Goal: Task Accomplishment & Management: Use online tool/utility

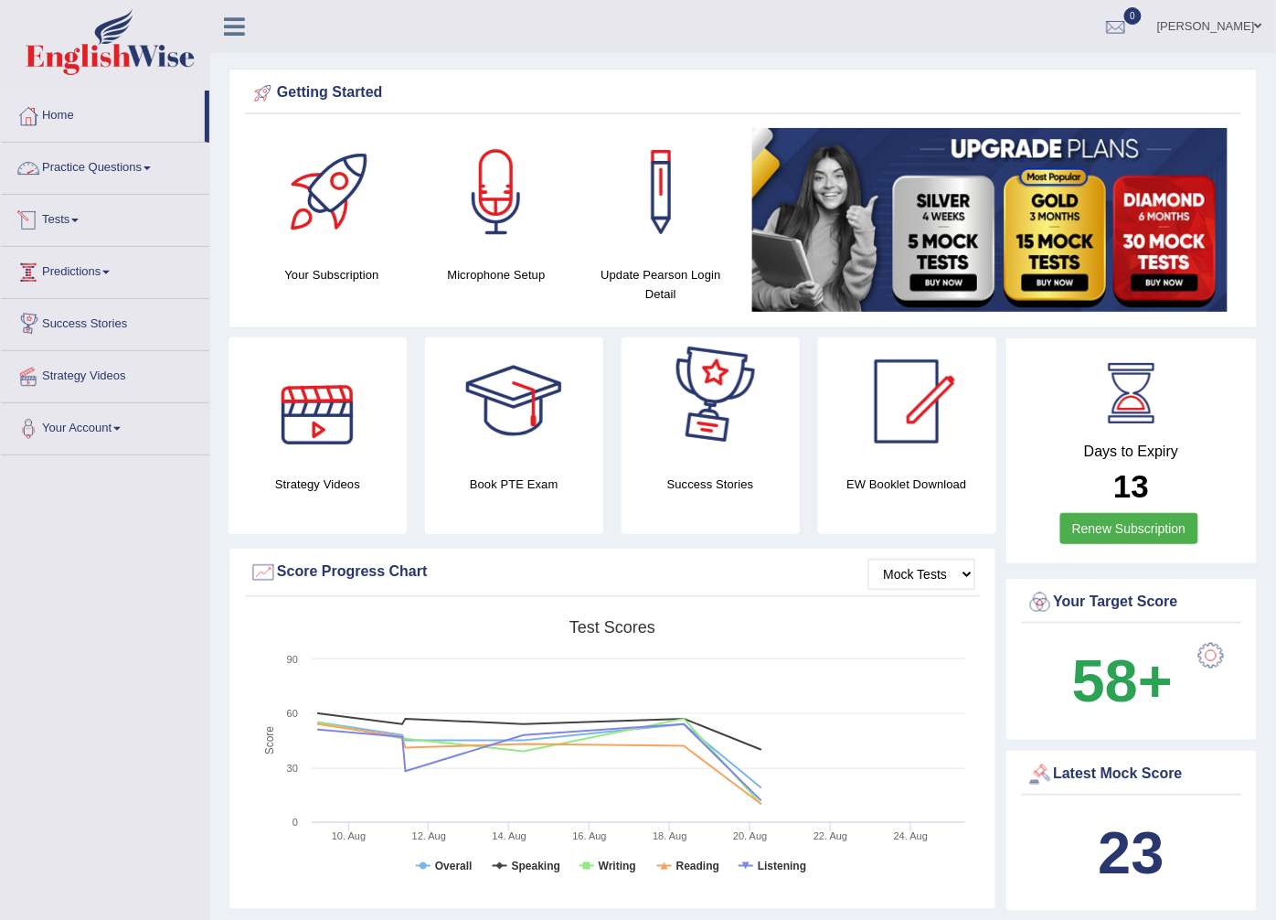
click at [133, 167] on link "Practice Questions" at bounding box center [105, 166] width 208 height 46
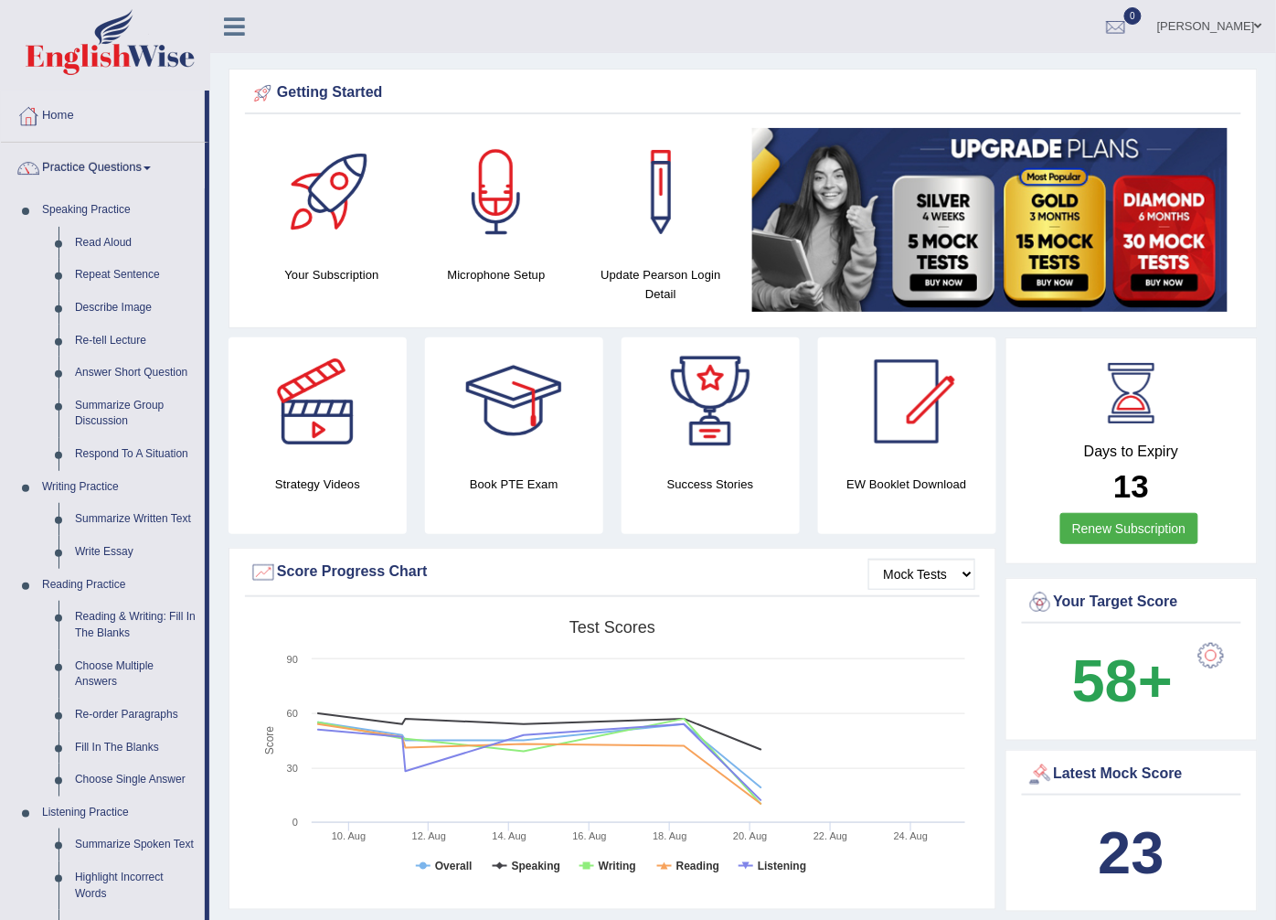
click at [112, 165] on link "Practice Questions" at bounding box center [103, 166] width 204 height 46
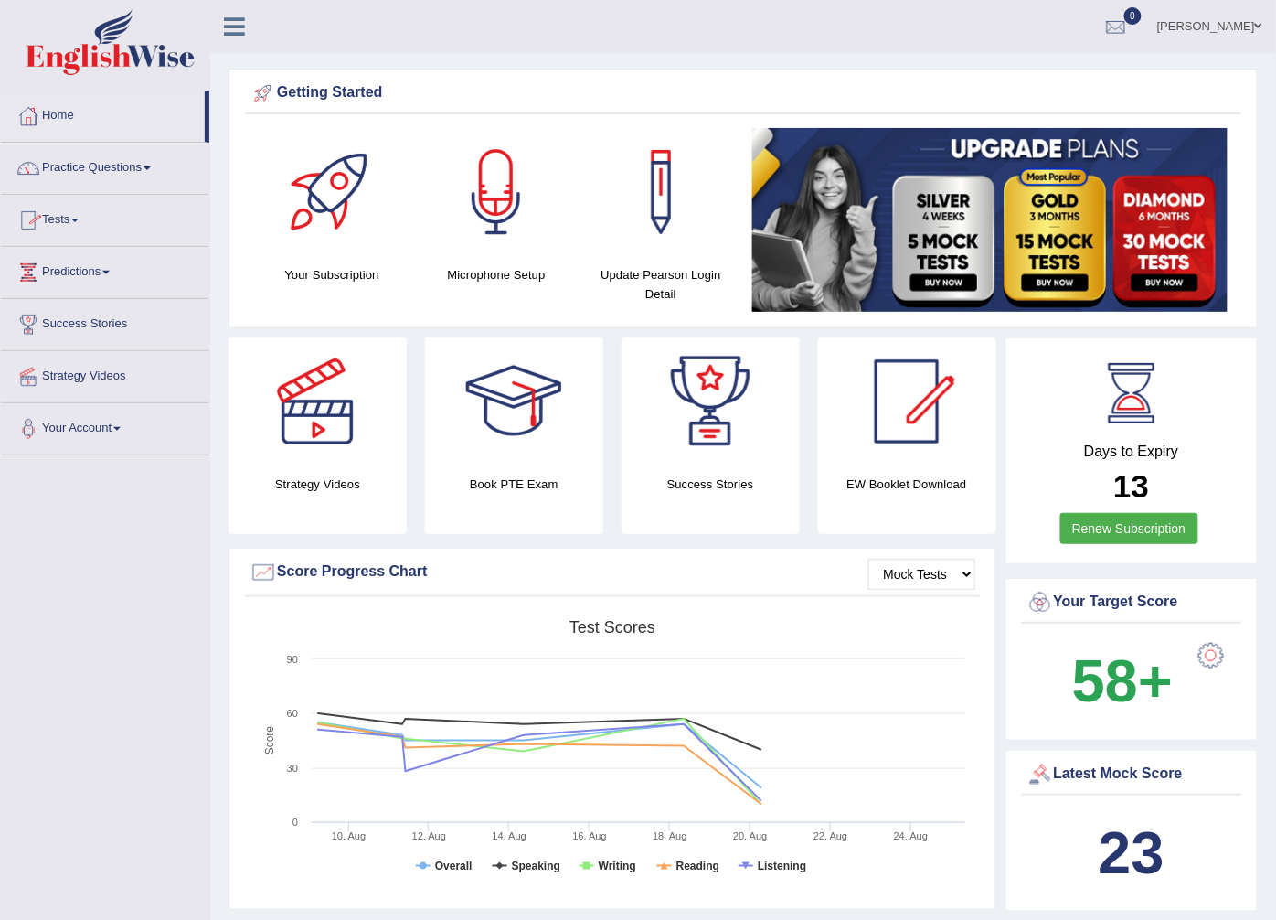
click at [79, 219] on span at bounding box center [74, 220] width 7 height 4
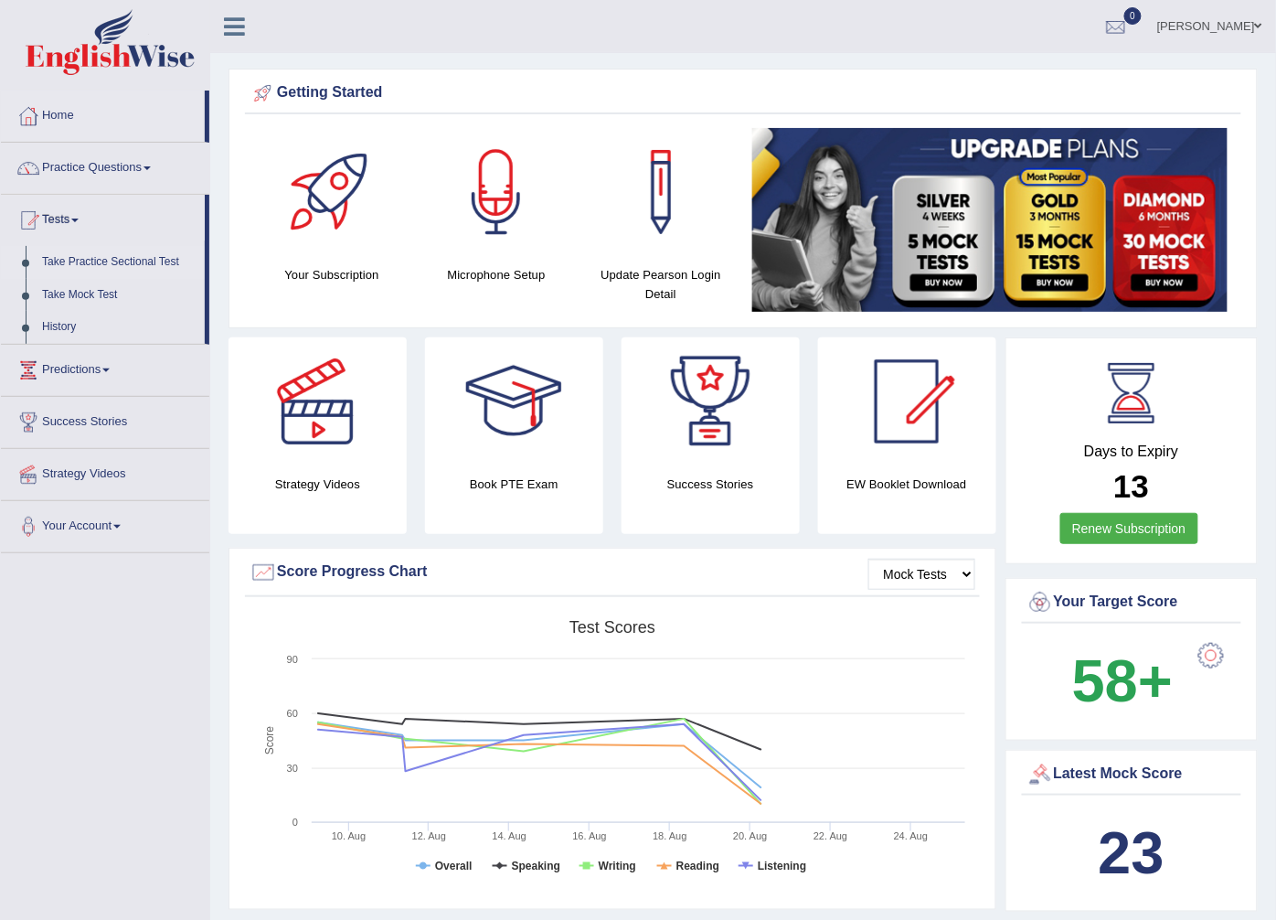
click at [112, 260] on link "Take Practice Sectional Test" at bounding box center [119, 262] width 171 height 33
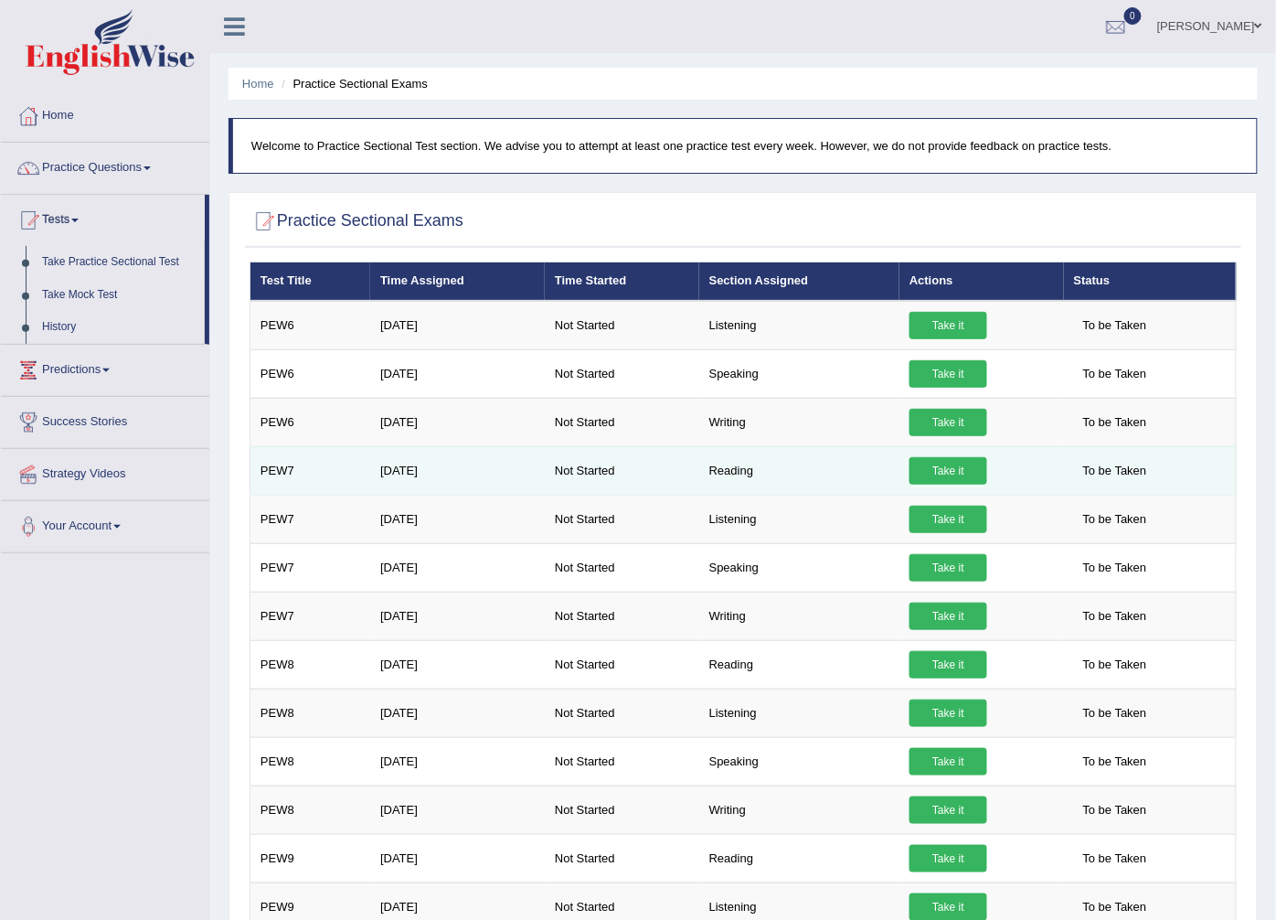
click at [933, 464] on link "Take it" at bounding box center [949, 470] width 78 height 27
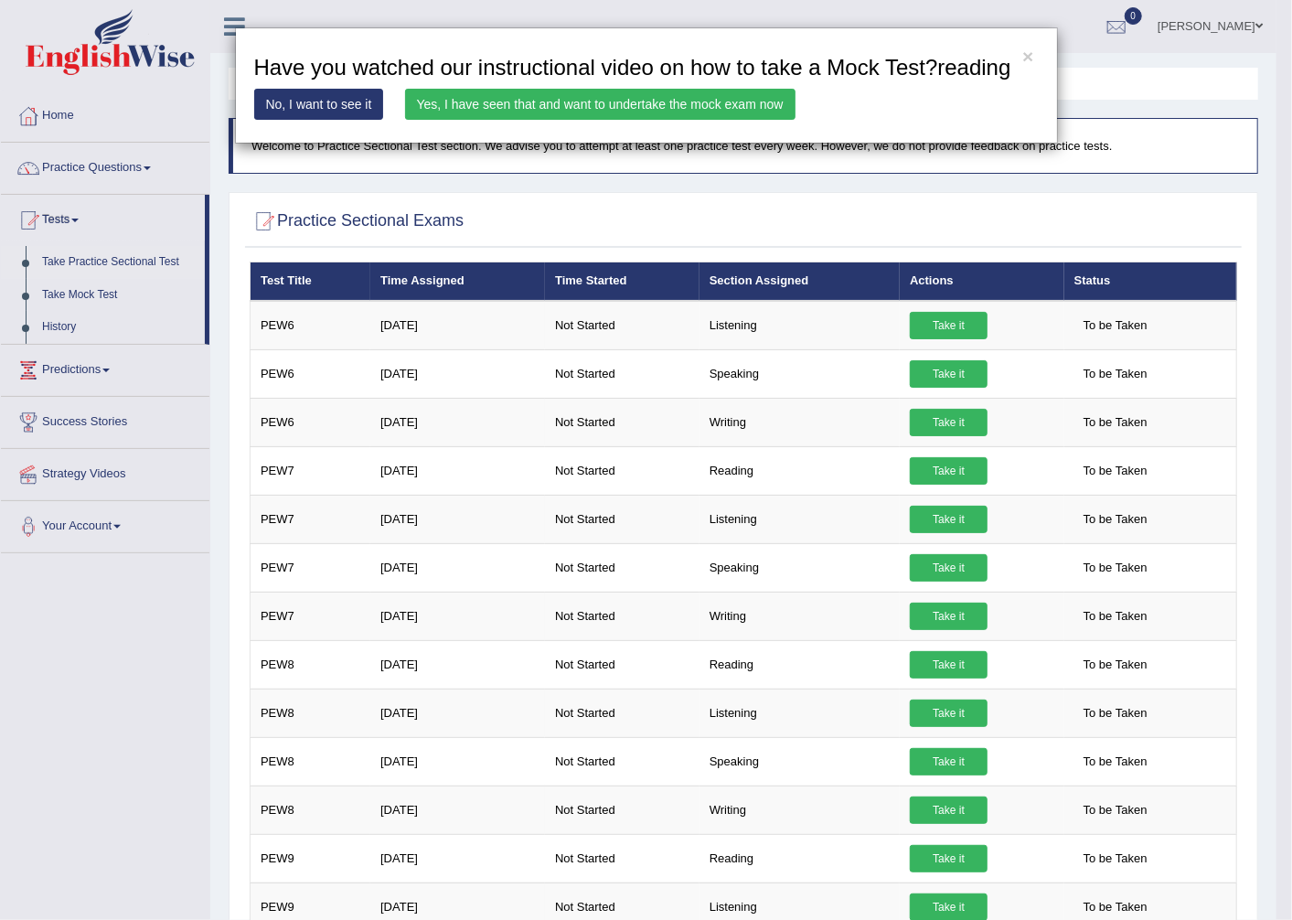
click at [551, 98] on link "Yes, I have seen that and want to undertake the mock exam now" at bounding box center [600, 104] width 390 height 31
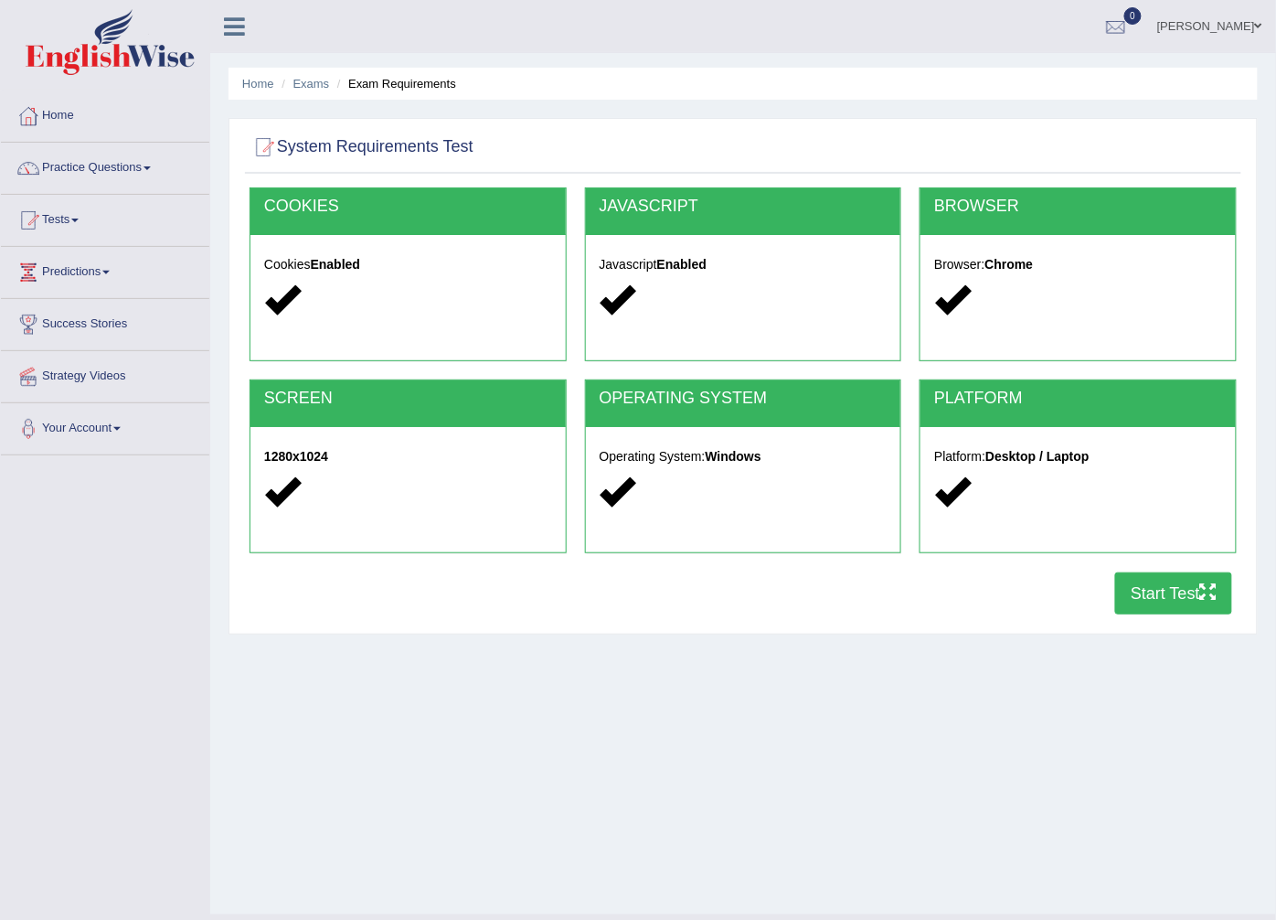
click at [1166, 596] on button "Start Test" at bounding box center [1173, 593] width 117 height 42
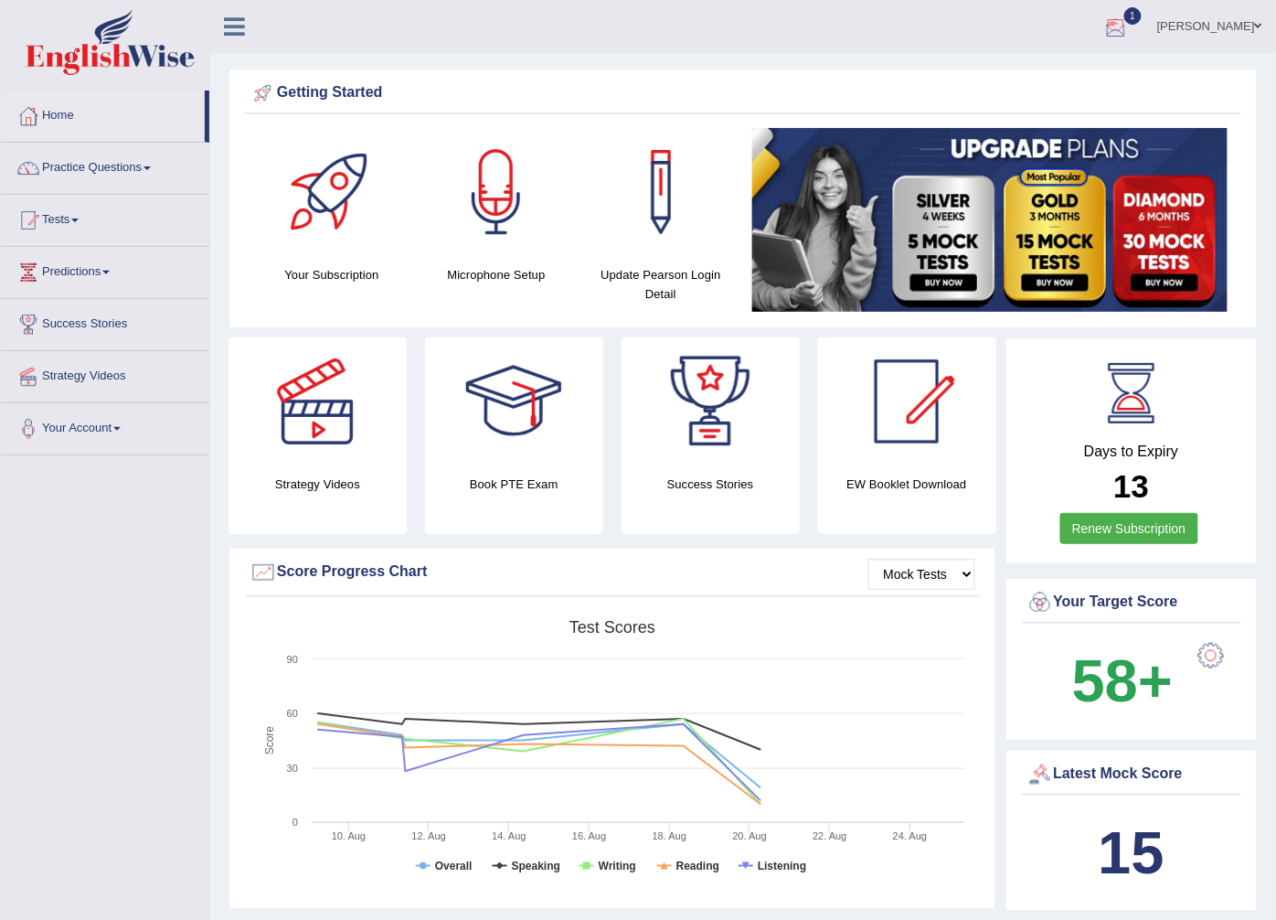
click at [1130, 24] on div at bounding box center [1116, 27] width 27 height 27
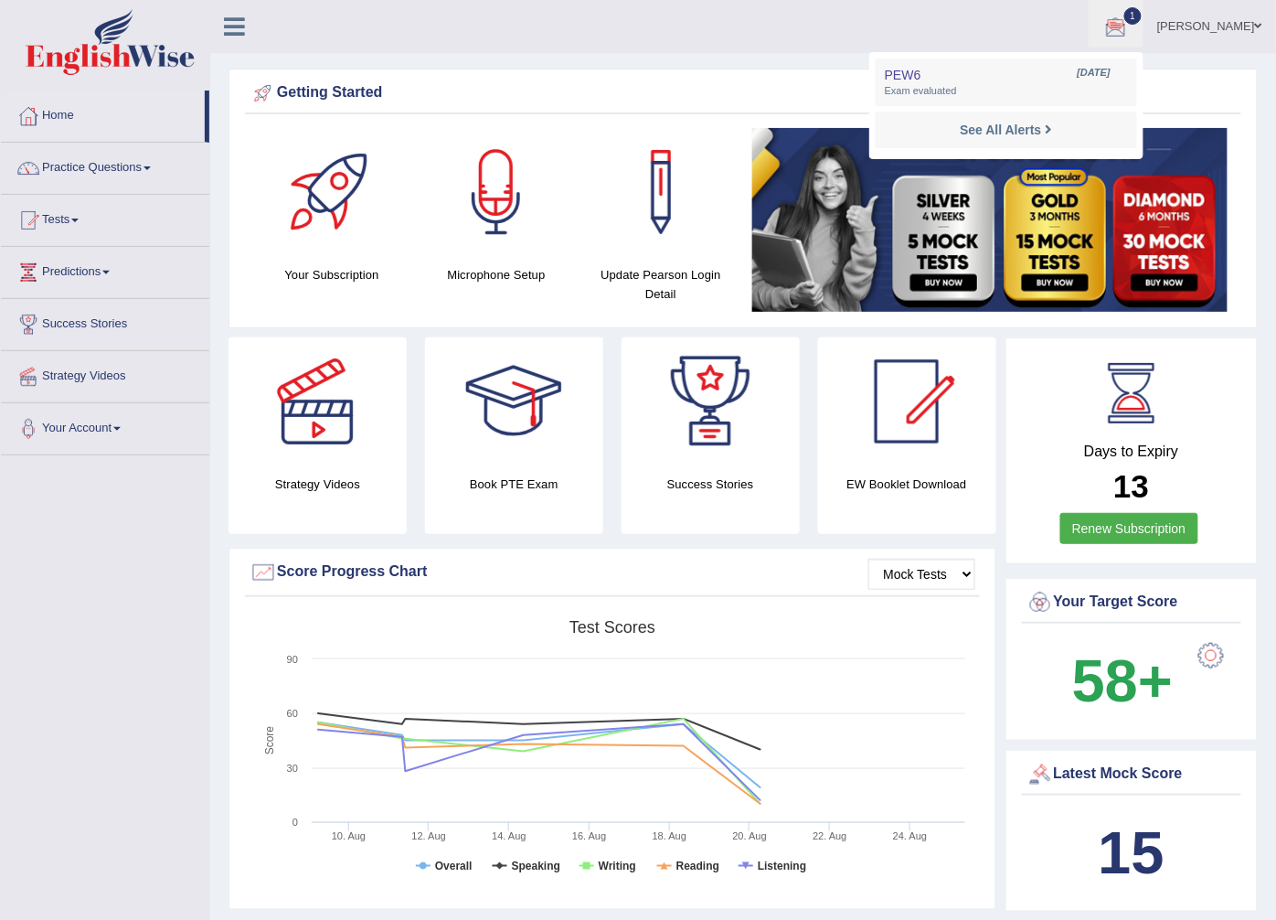
click at [1130, 32] on div at bounding box center [1116, 27] width 27 height 27
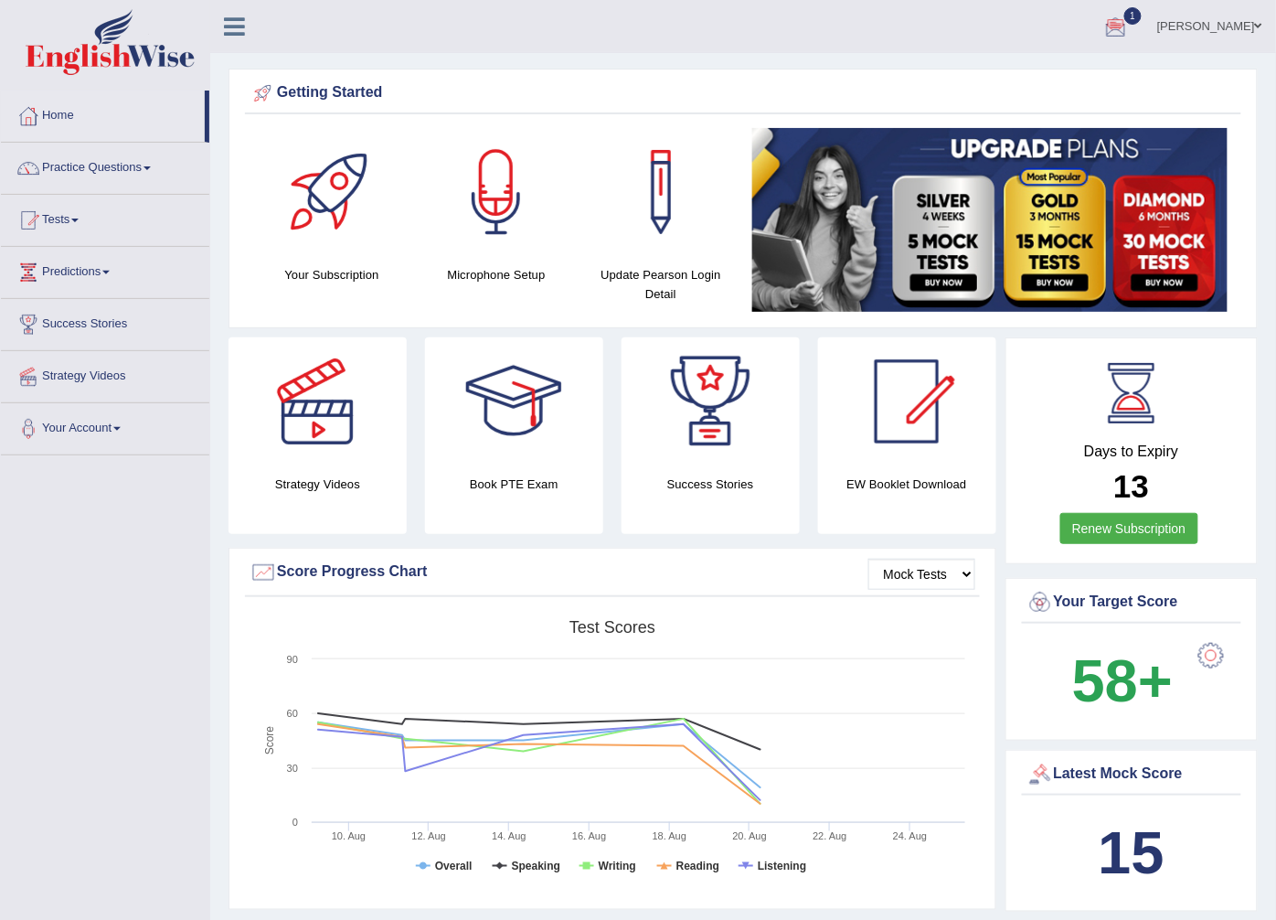
click at [1130, 25] on div at bounding box center [1116, 27] width 27 height 27
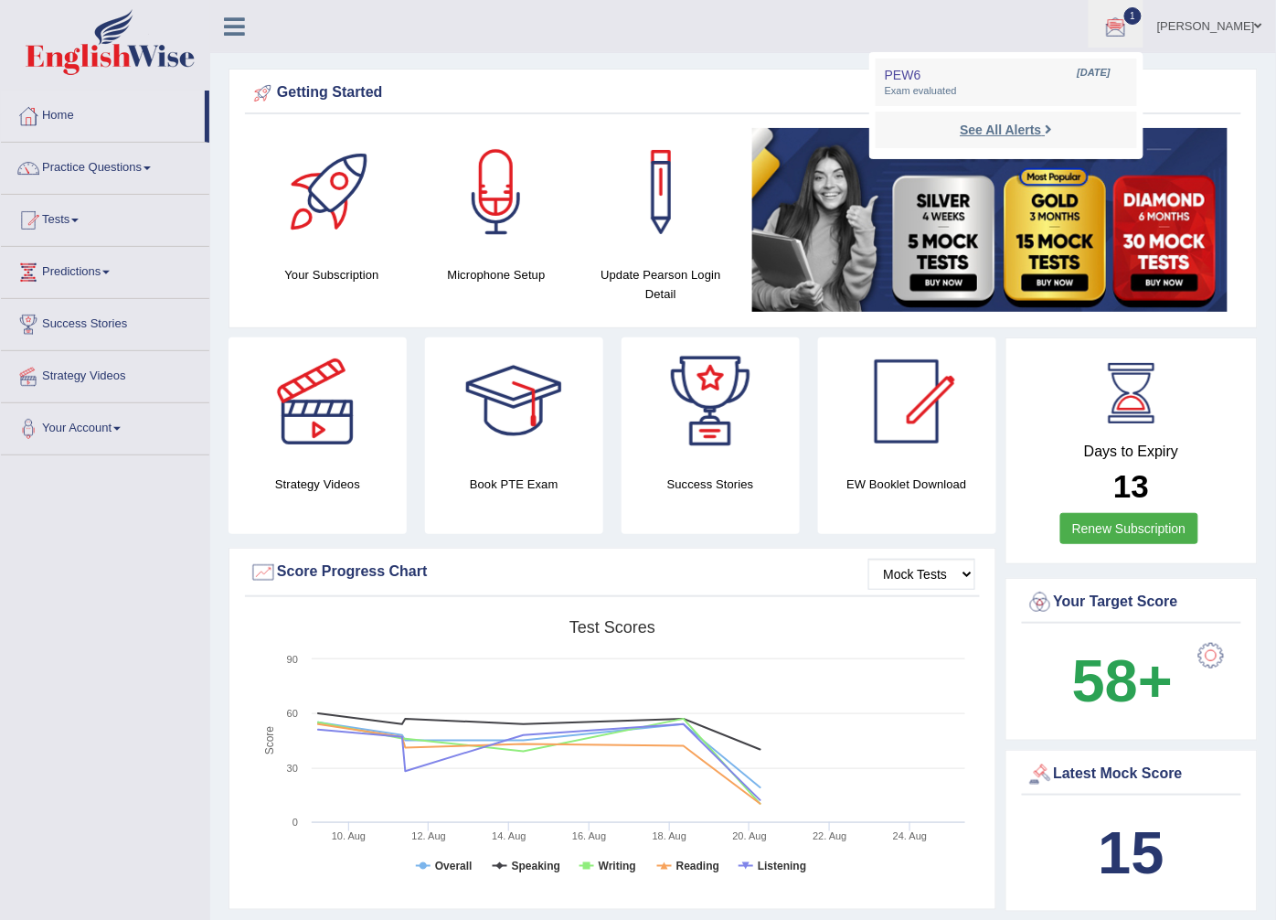
click at [1037, 123] on strong "See All Alerts" at bounding box center [1000, 130] width 81 height 15
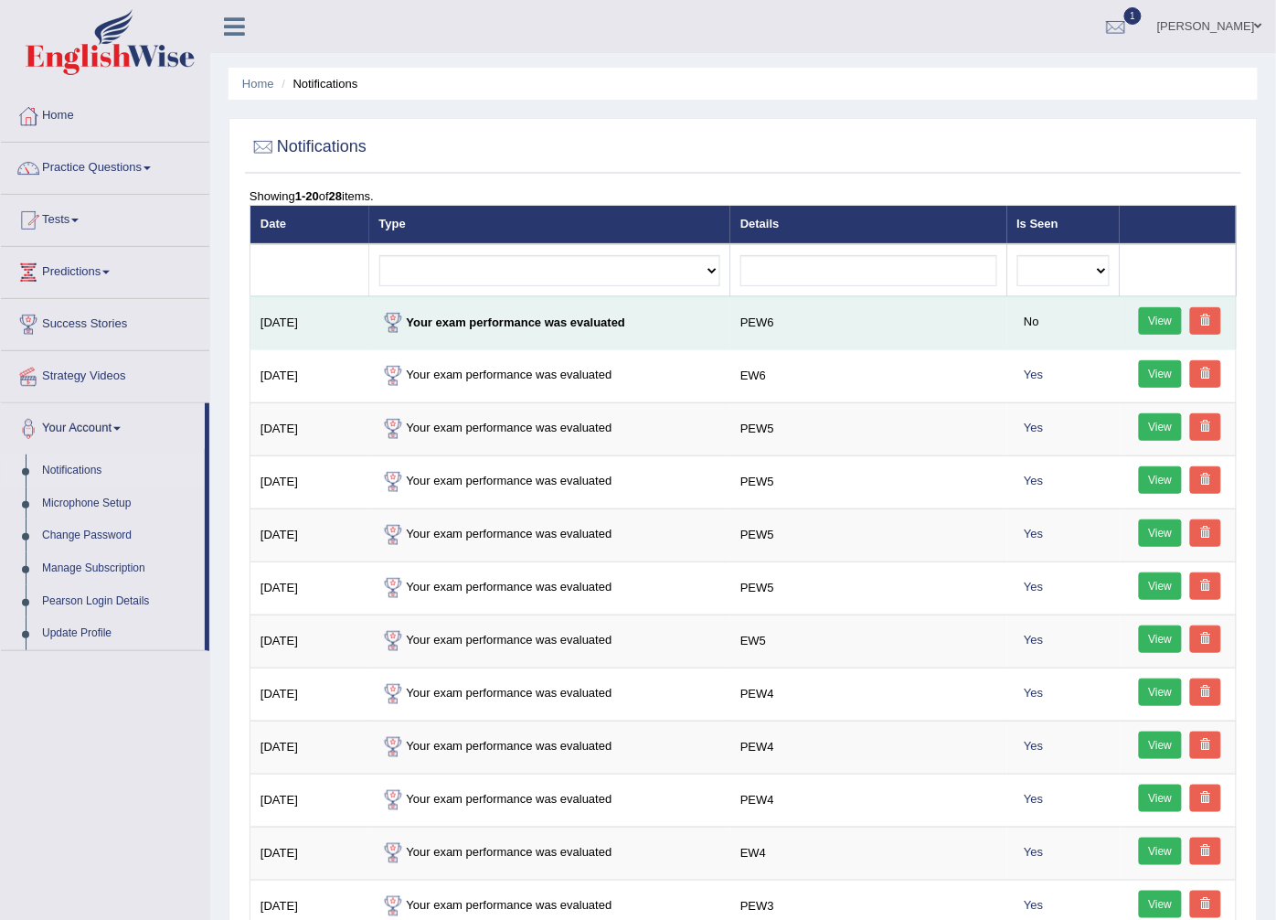
click at [1167, 322] on link "View" at bounding box center [1161, 320] width 44 height 27
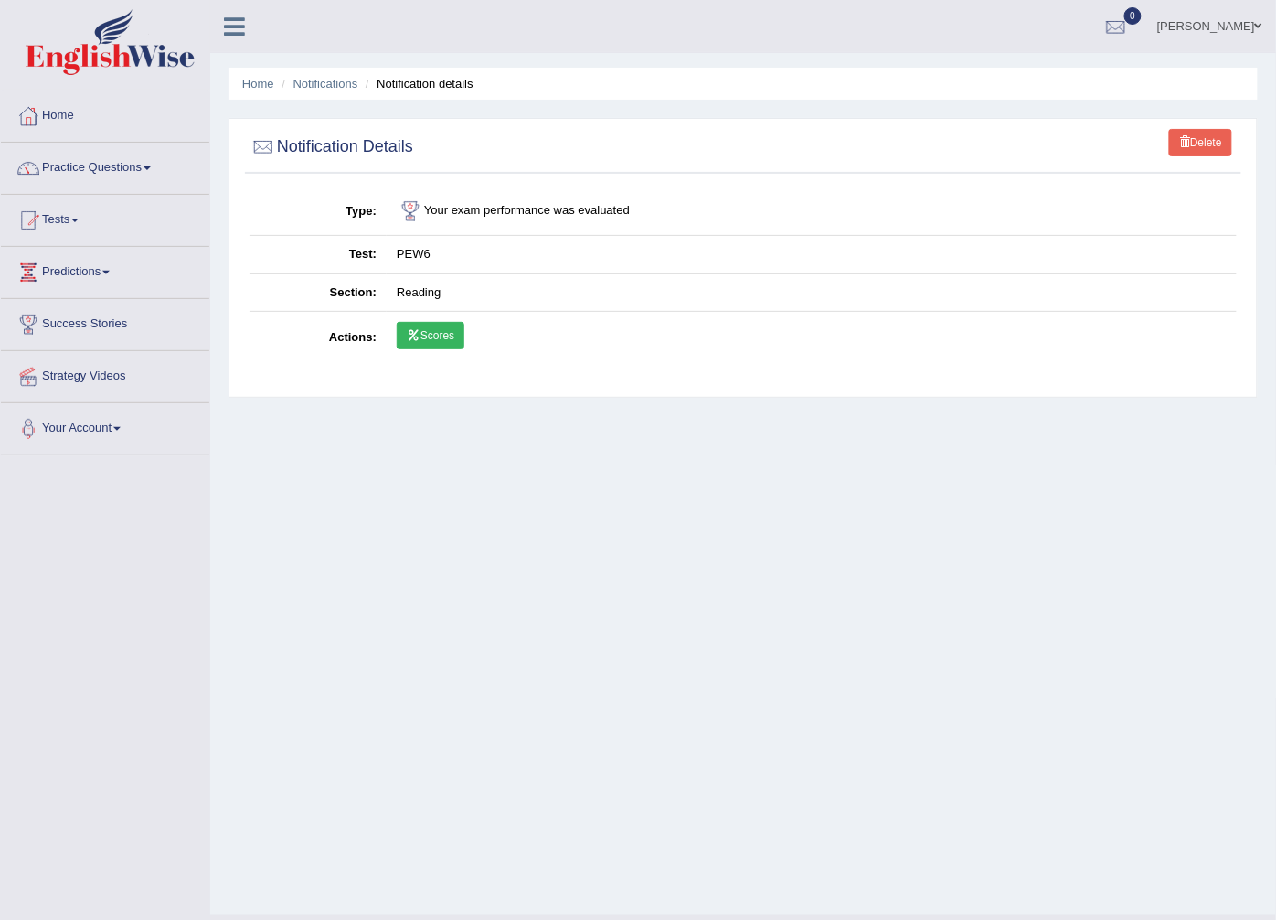
click at [422, 342] on link "Scores" at bounding box center [431, 335] width 68 height 27
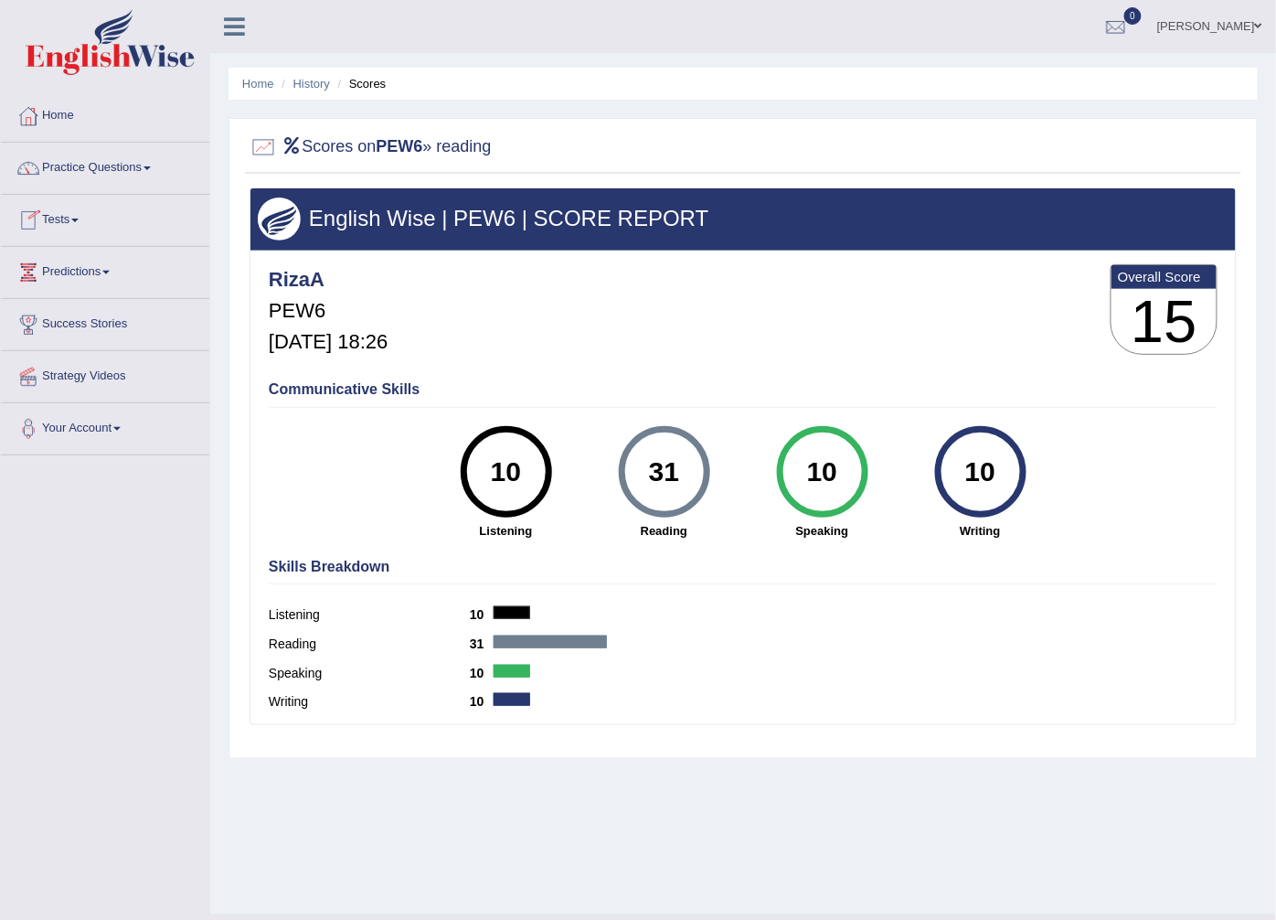
click at [79, 220] on span at bounding box center [74, 220] width 7 height 4
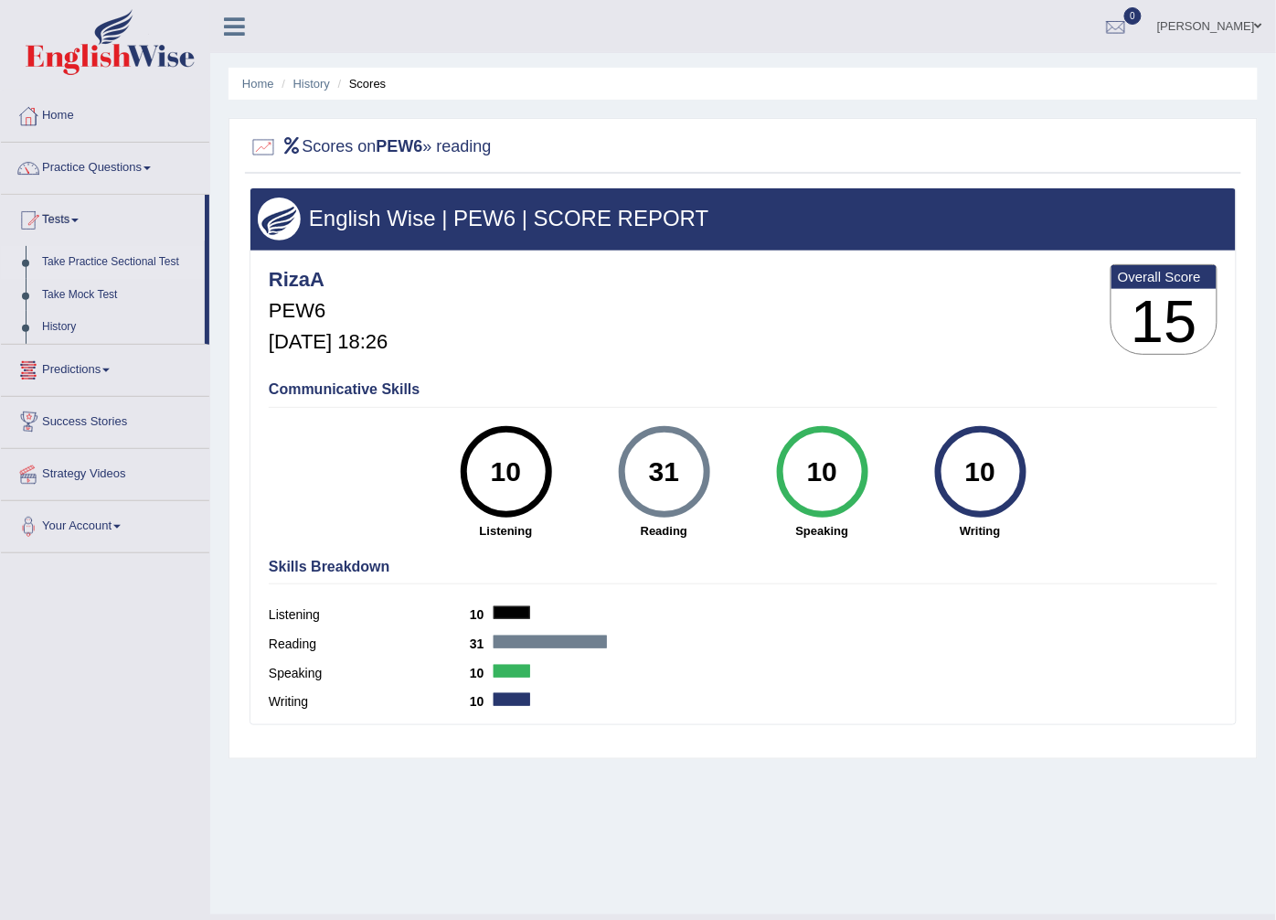
click at [116, 265] on link "Take Practice Sectional Test" at bounding box center [119, 262] width 171 height 33
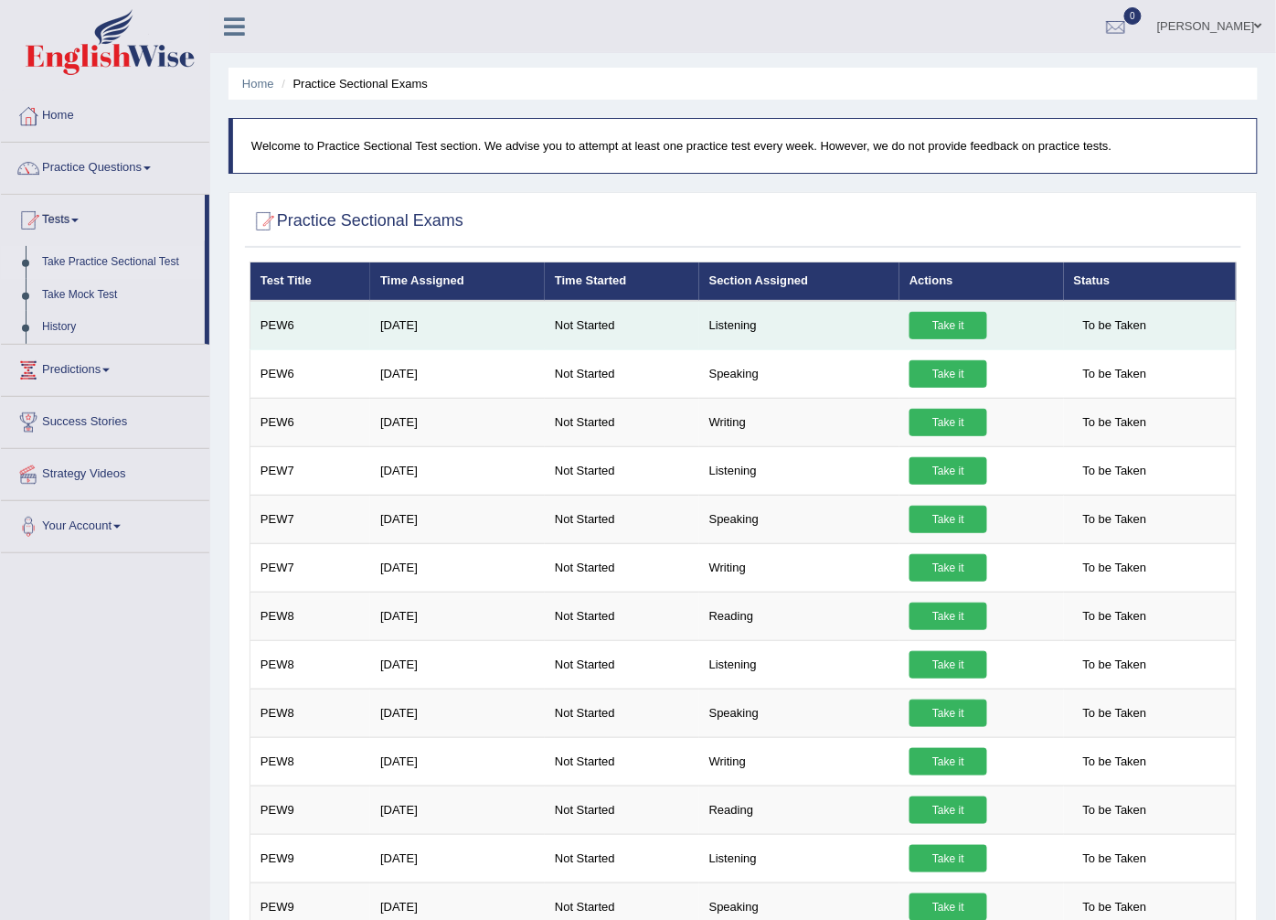
click at [944, 327] on link "Take it" at bounding box center [949, 325] width 78 height 27
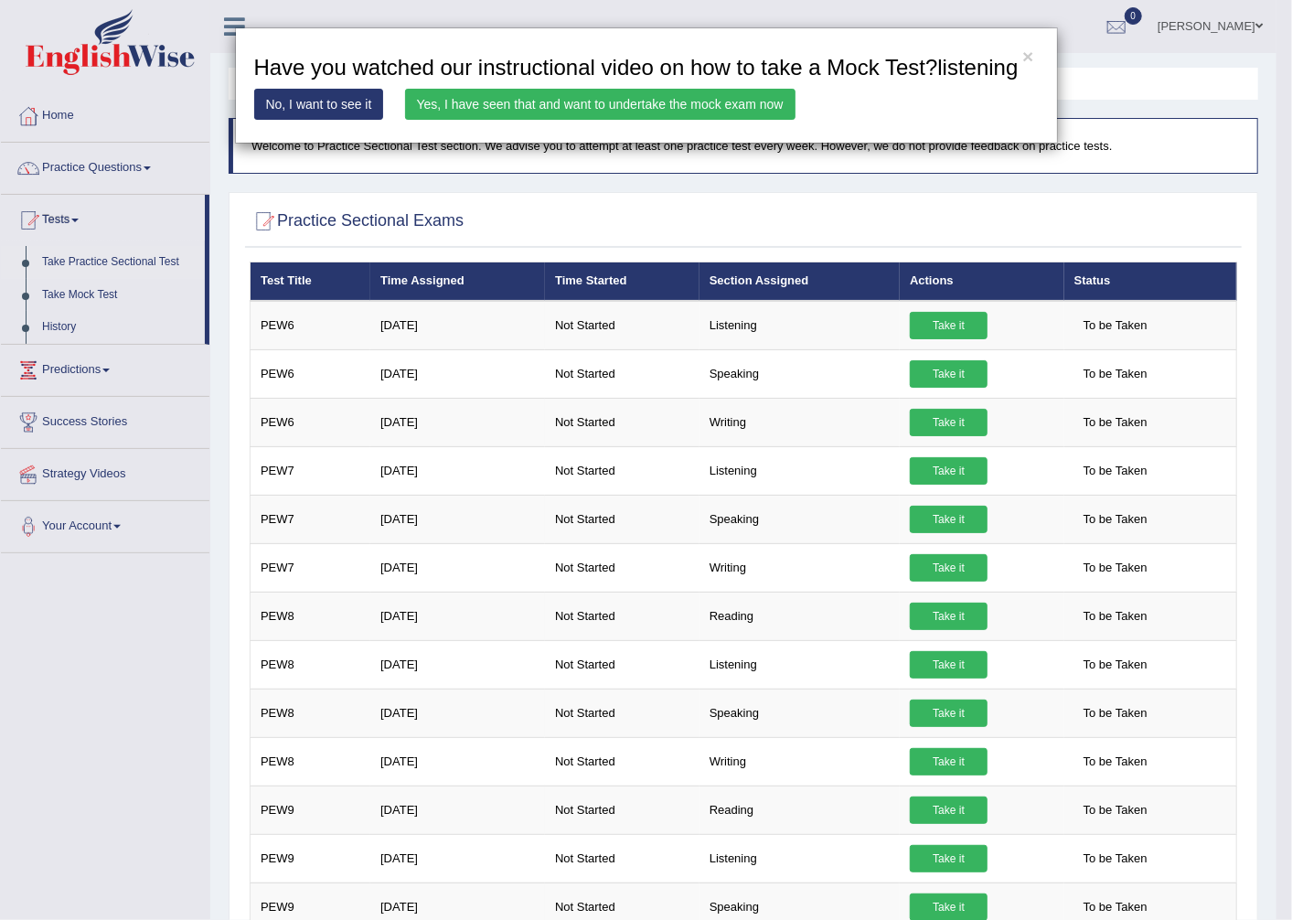
click at [528, 106] on link "Yes, I have seen that and want to undertake the mock exam now" at bounding box center [600, 104] width 390 height 31
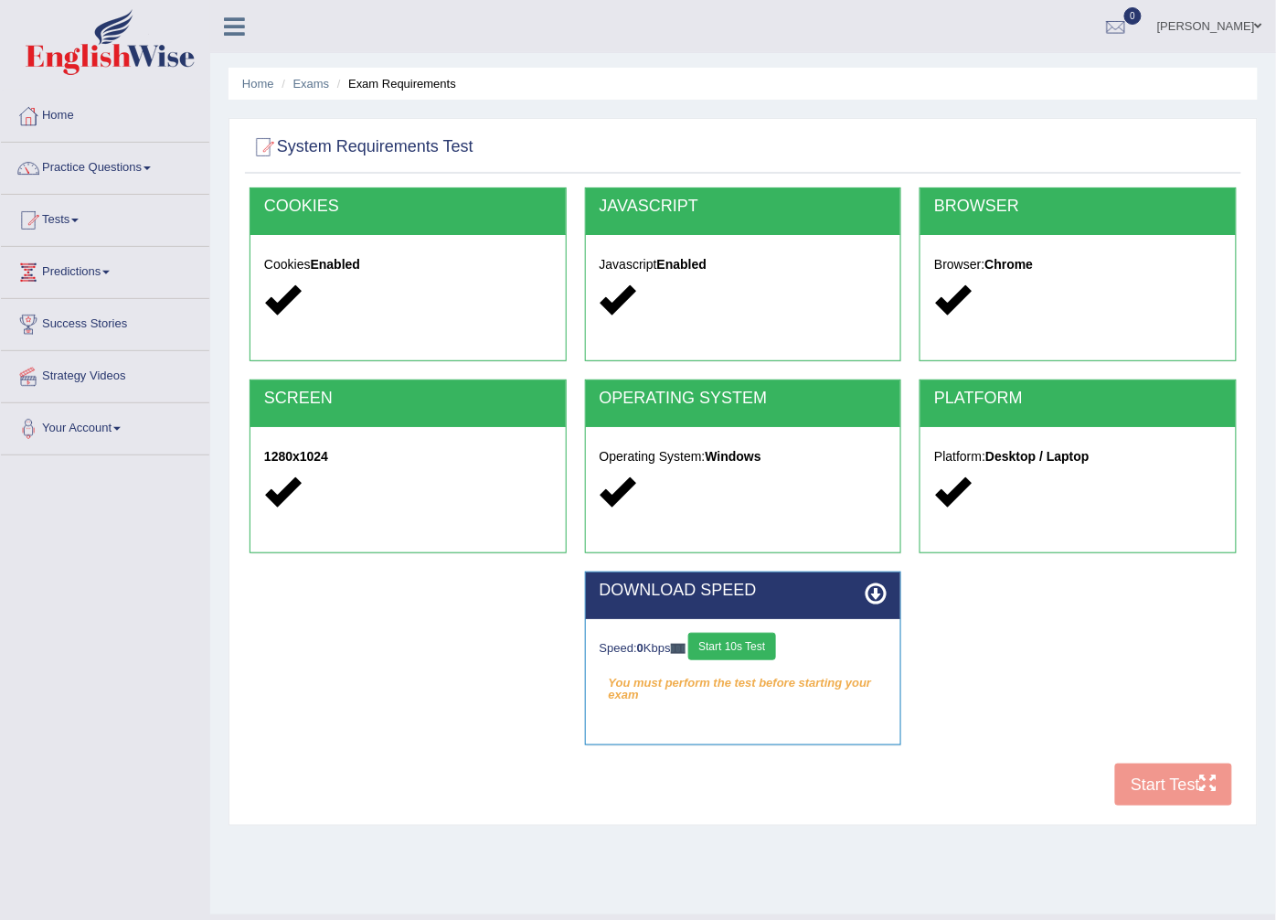
click at [745, 641] on button "Start 10s Test" at bounding box center [731, 646] width 87 height 27
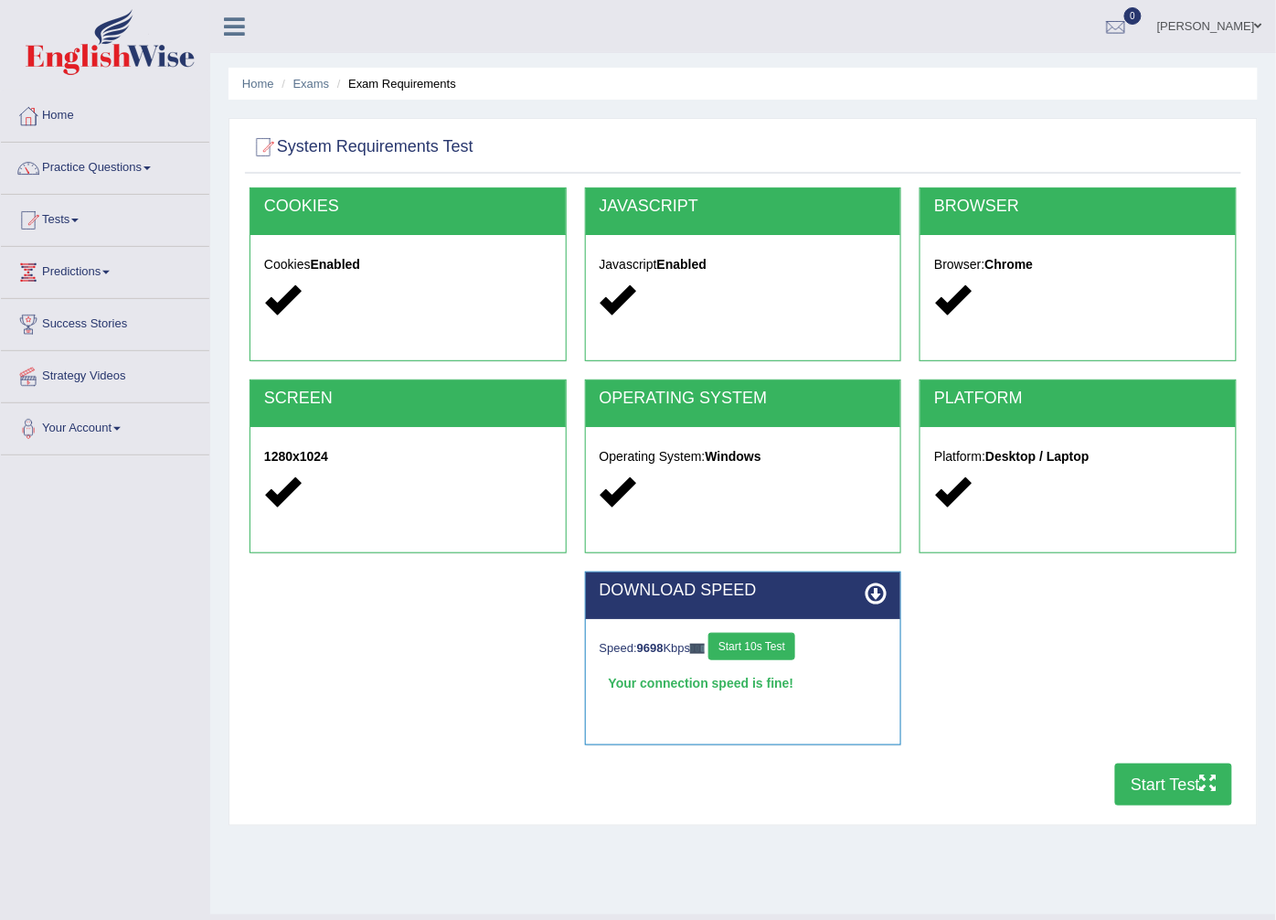
click at [1163, 779] on button "Start Test" at bounding box center [1173, 784] width 117 height 42
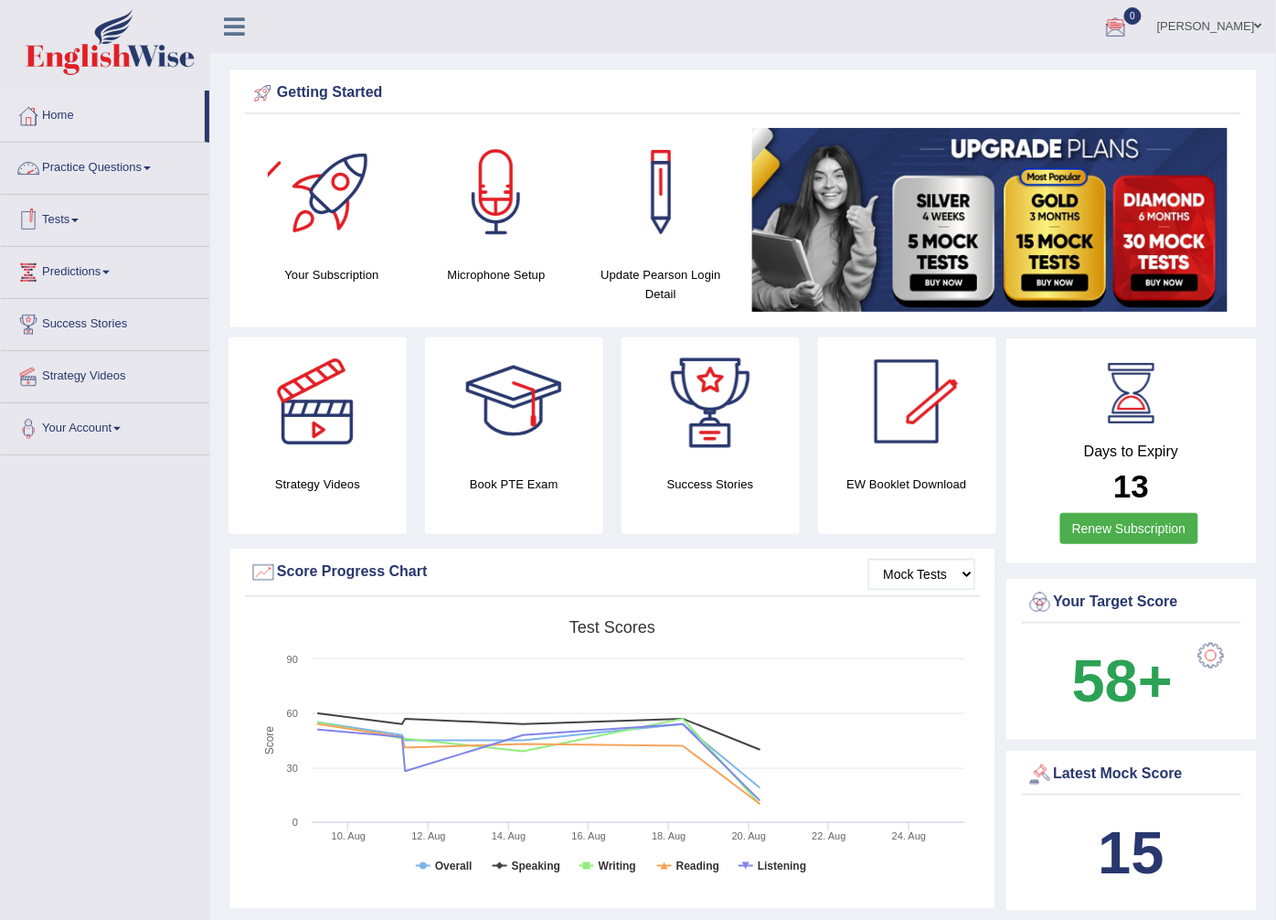
click at [154, 163] on link "Practice Questions" at bounding box center [105, 166] width 208 height 46
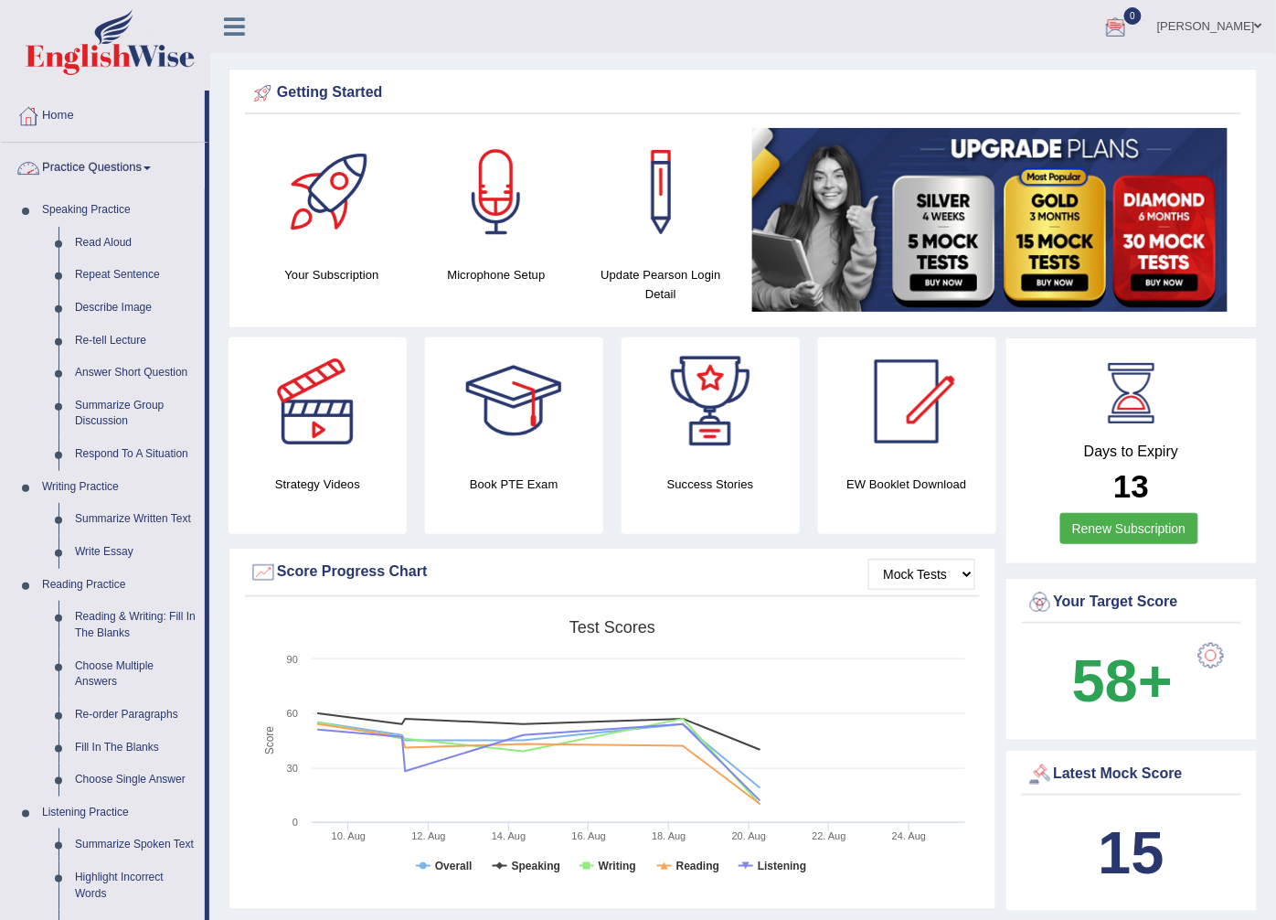
click at [148, 166] on link "Practice Questions" at bounding box center [103, 166] width 204 height 46
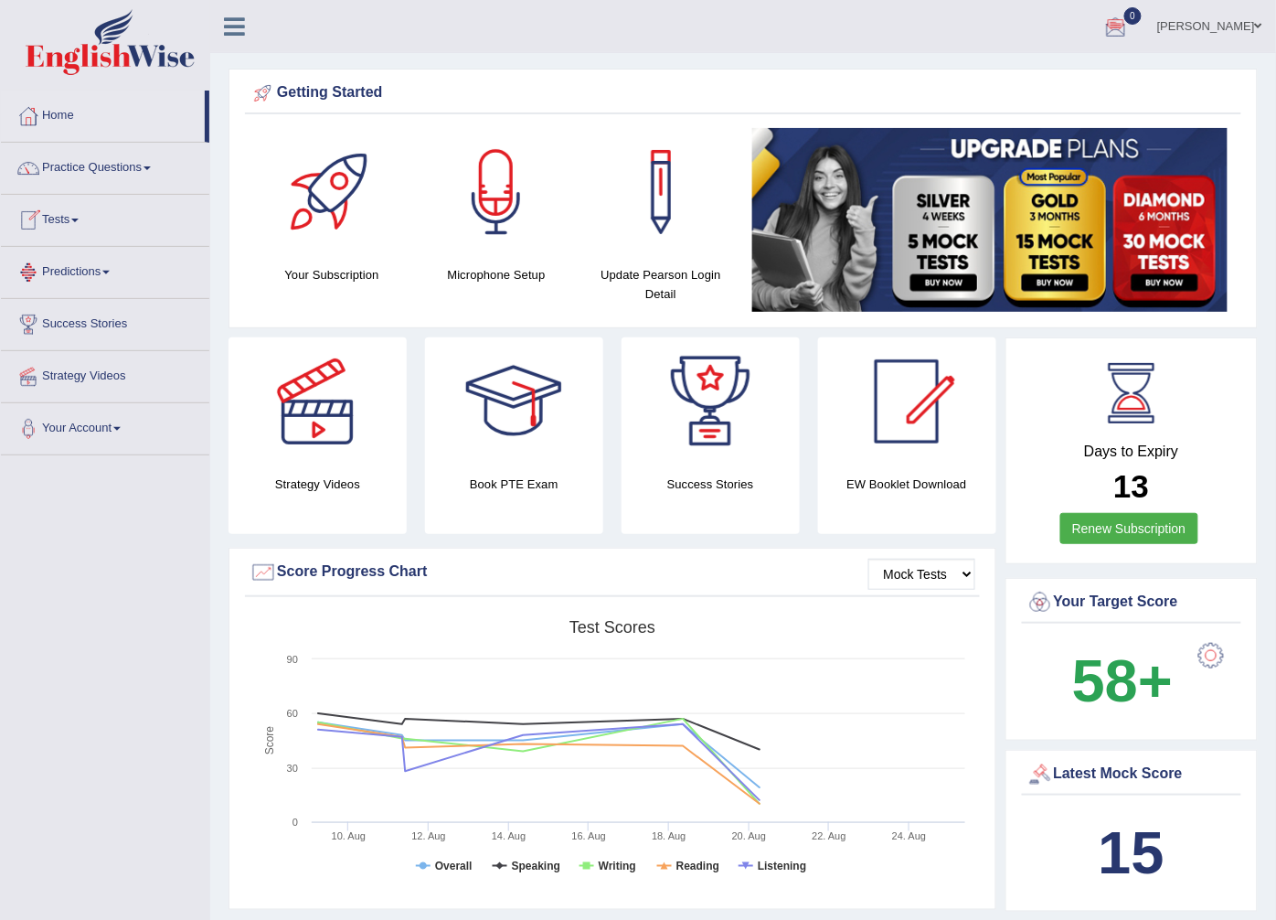
click at [83, 223] on link "Tests" at bounding box center [105, 218] width 208 height 46
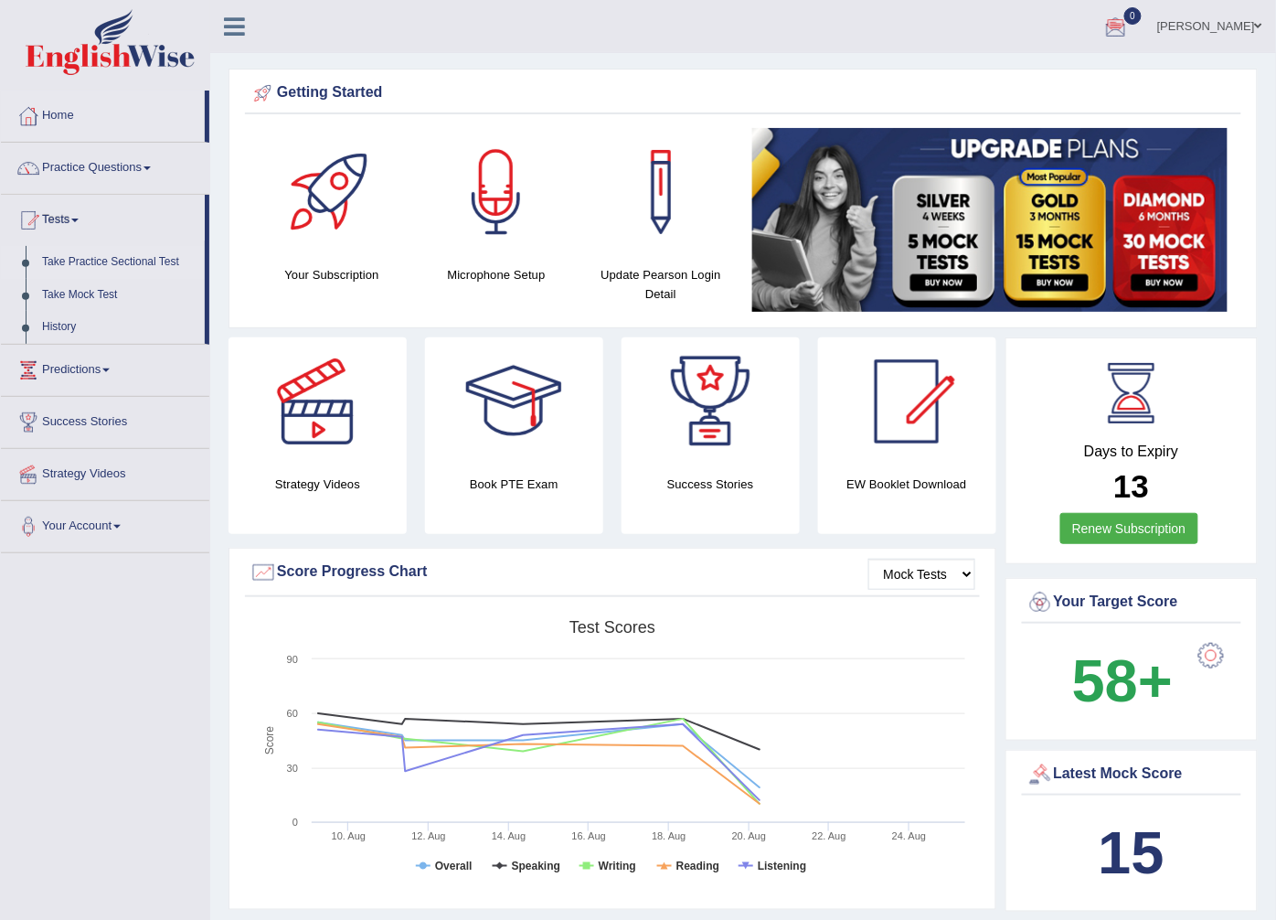
click at [124, 254] on link "Take Practice Sectional Test" at bounding box center [119, 262] width 171 height 33
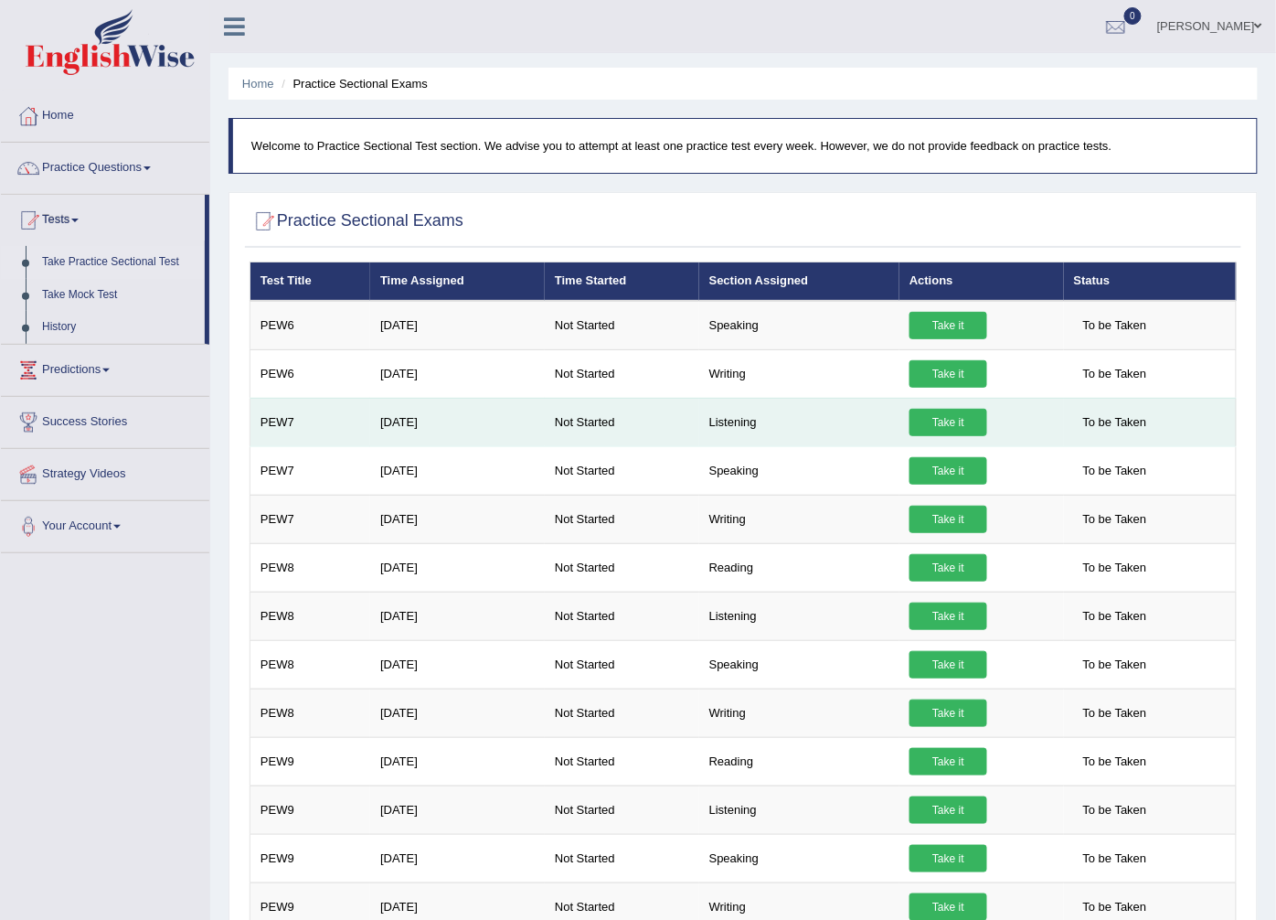
click at [932, 417] on link "Take it" at bounding box center [949, 422] width 78 height 27
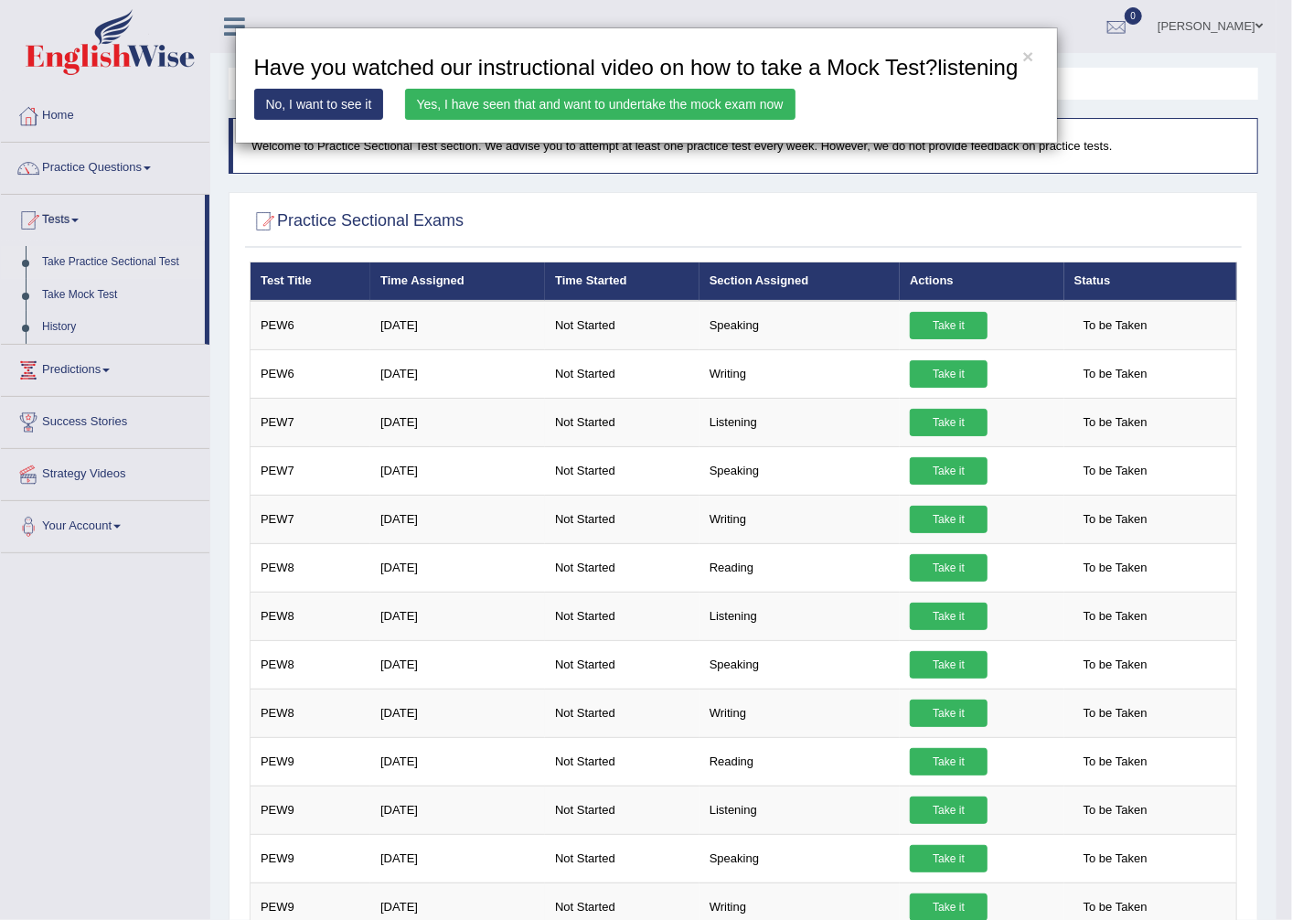
click at [616, 107] on link "Yes, I have seen that and want to undertake the mock exam now" at bounding box center [600, 104] width 390 height 31
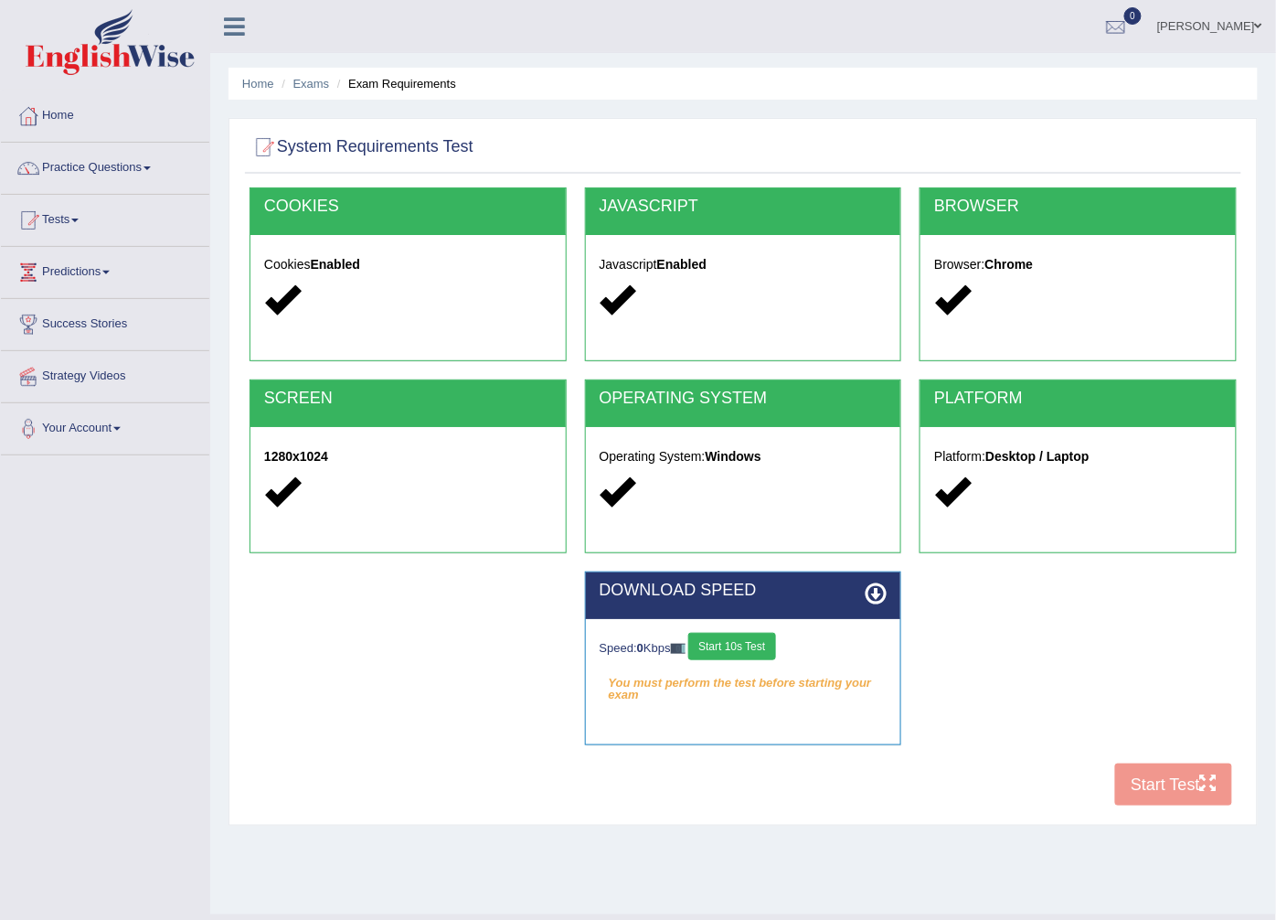
click at [751, 644] on button "Start 10s Test" at bounding box center [731, 646] width 87 height 27
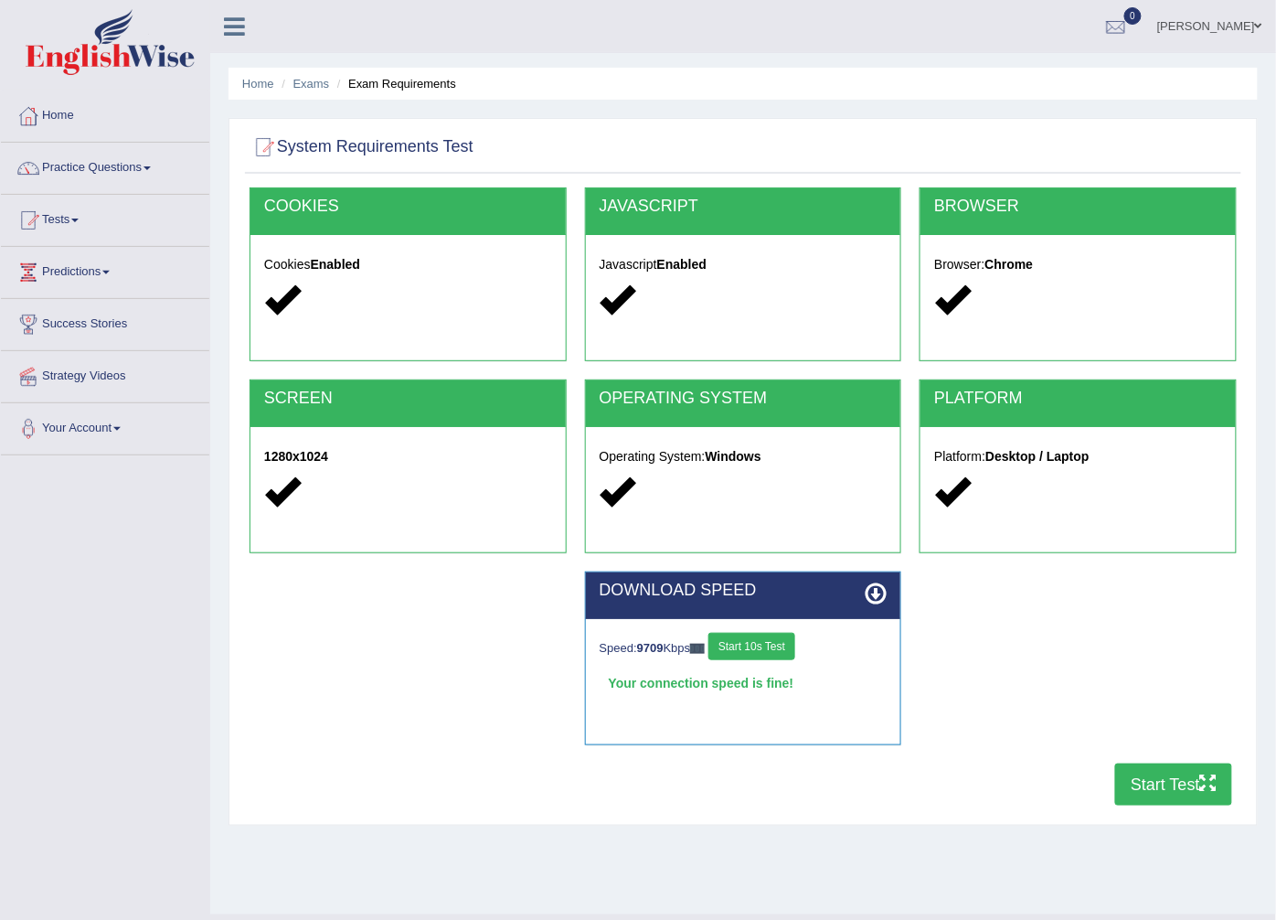
click at [1162, 779] on button "Start Test" at bounding box center [1173, 784] width 117 height 42
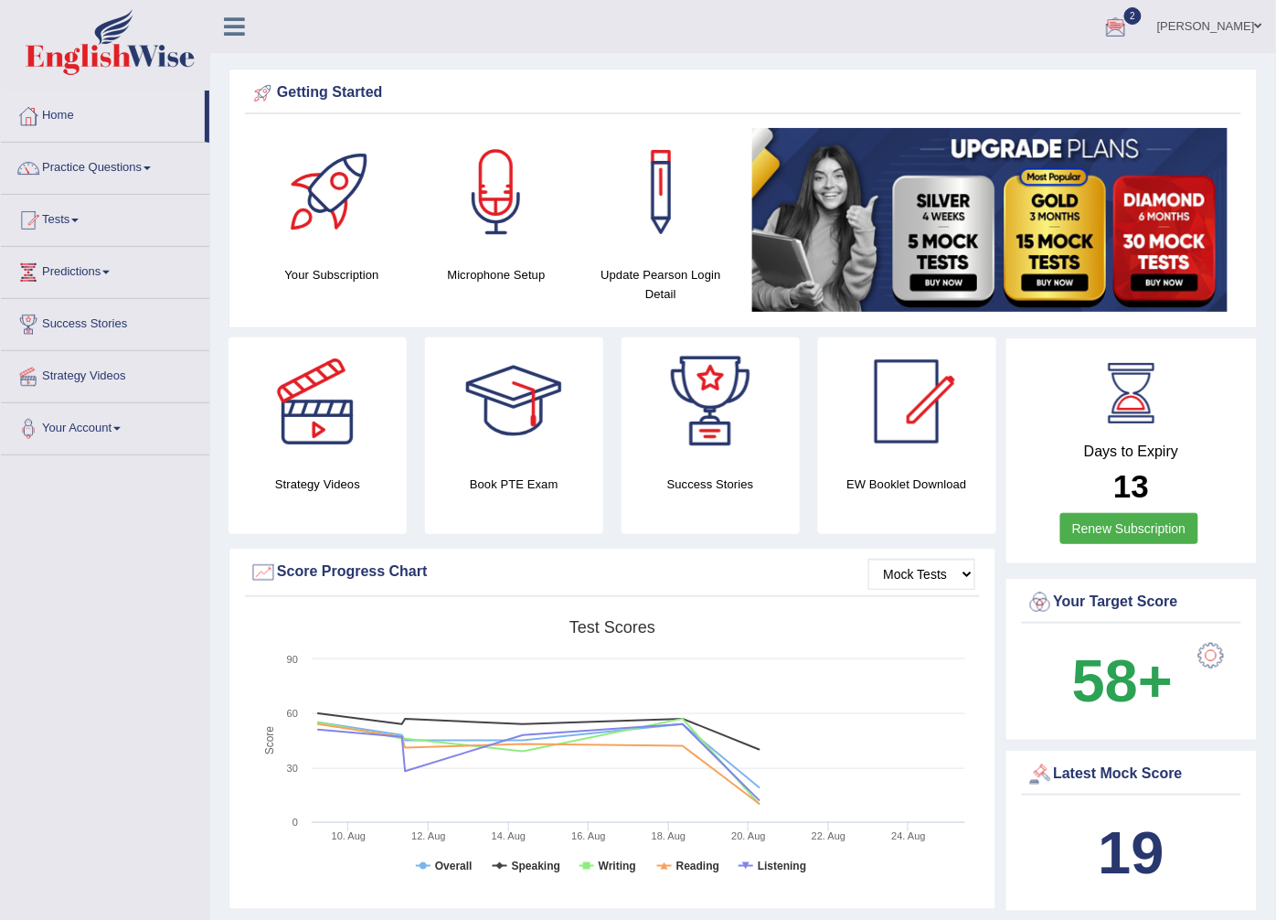
click at [1130, 33] on div at bounding box center [1116, 27] width 27 height 27
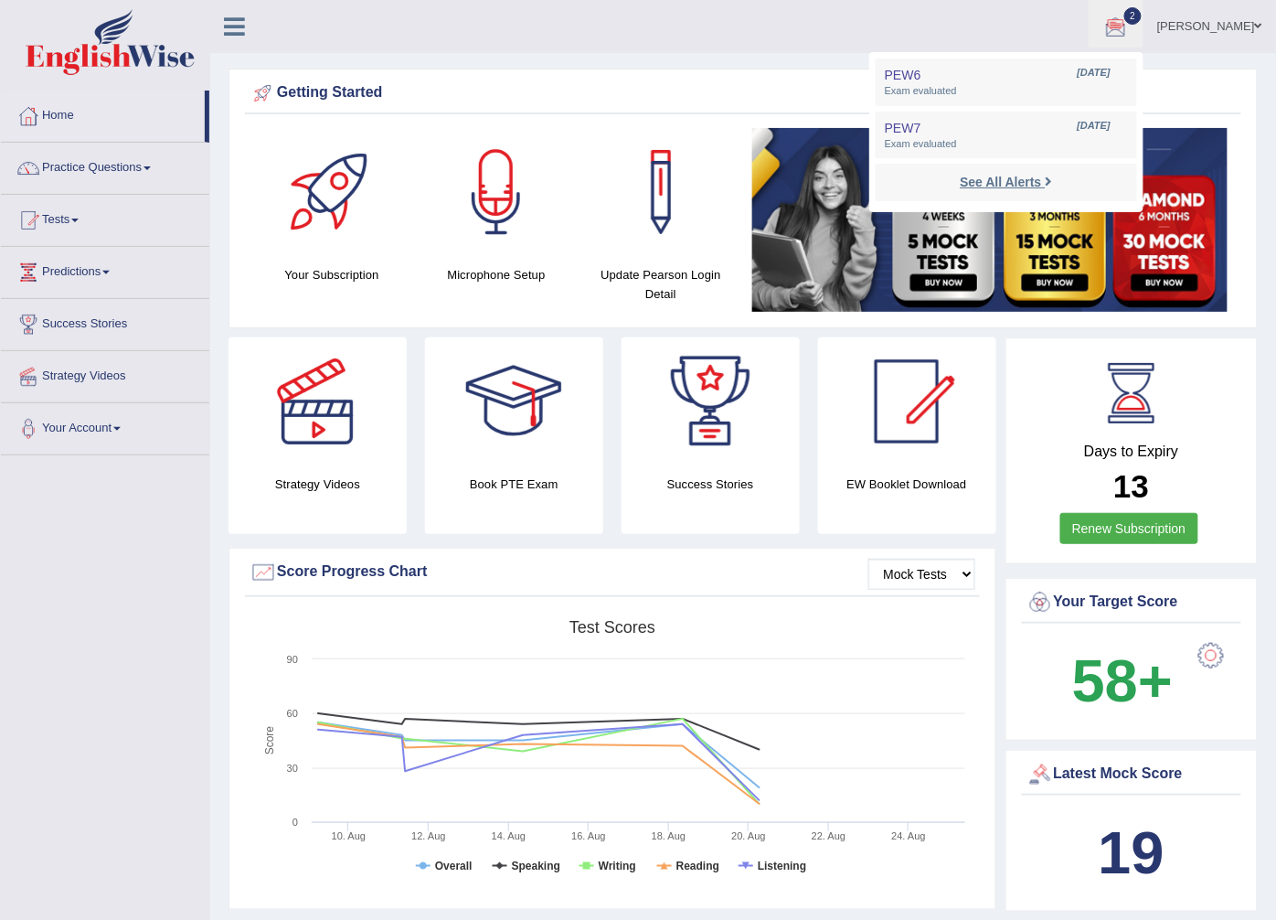
click at [1022, 187] on strong "See All Alerts" at bounding box center [1000, 182] width 81 height 15
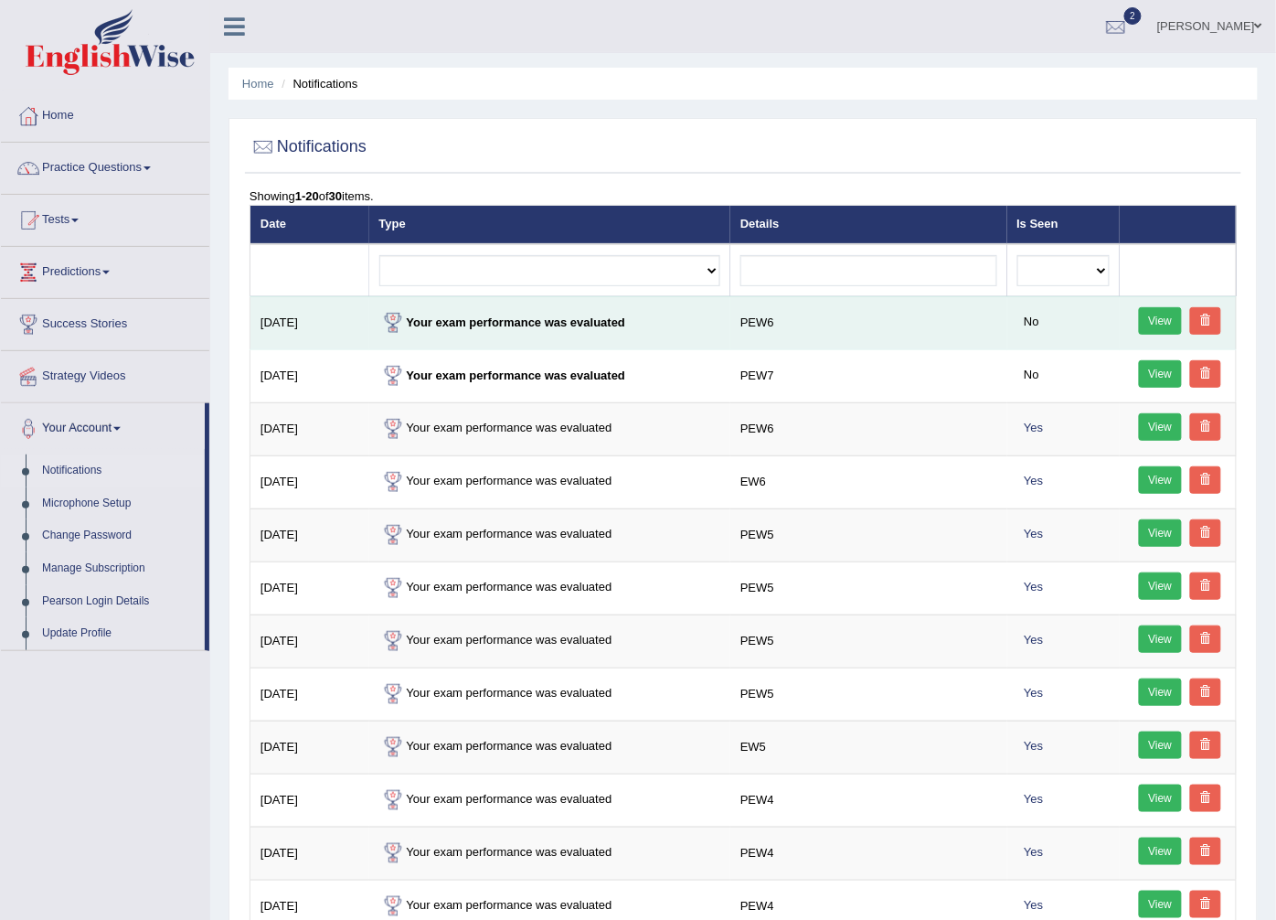
click at [1155, 325] on link "View" at bounding box center [1161, 320] width 44 height 27
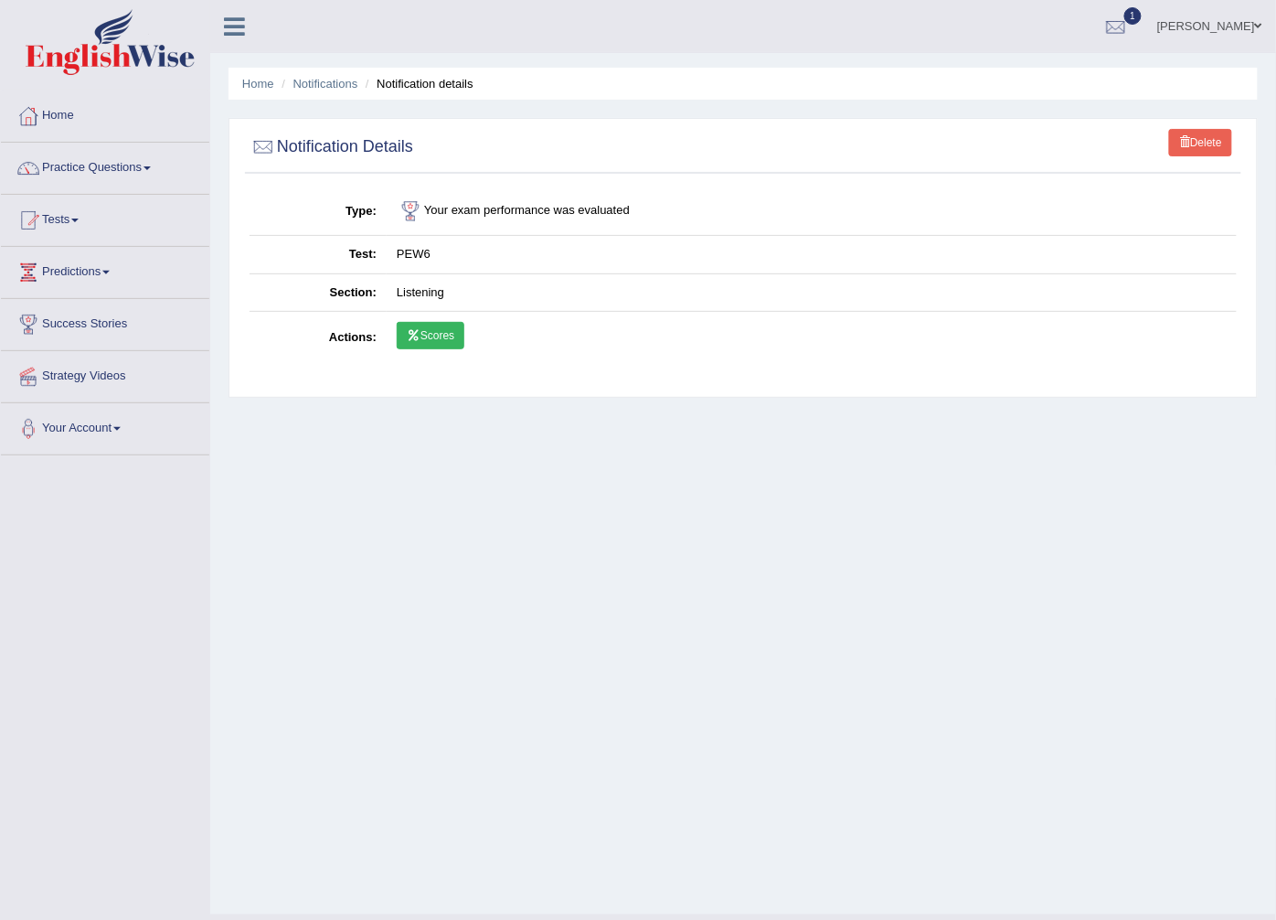
click at [435, 333] on link "Scores" at bounding box center [431, 335] width 68 height 27
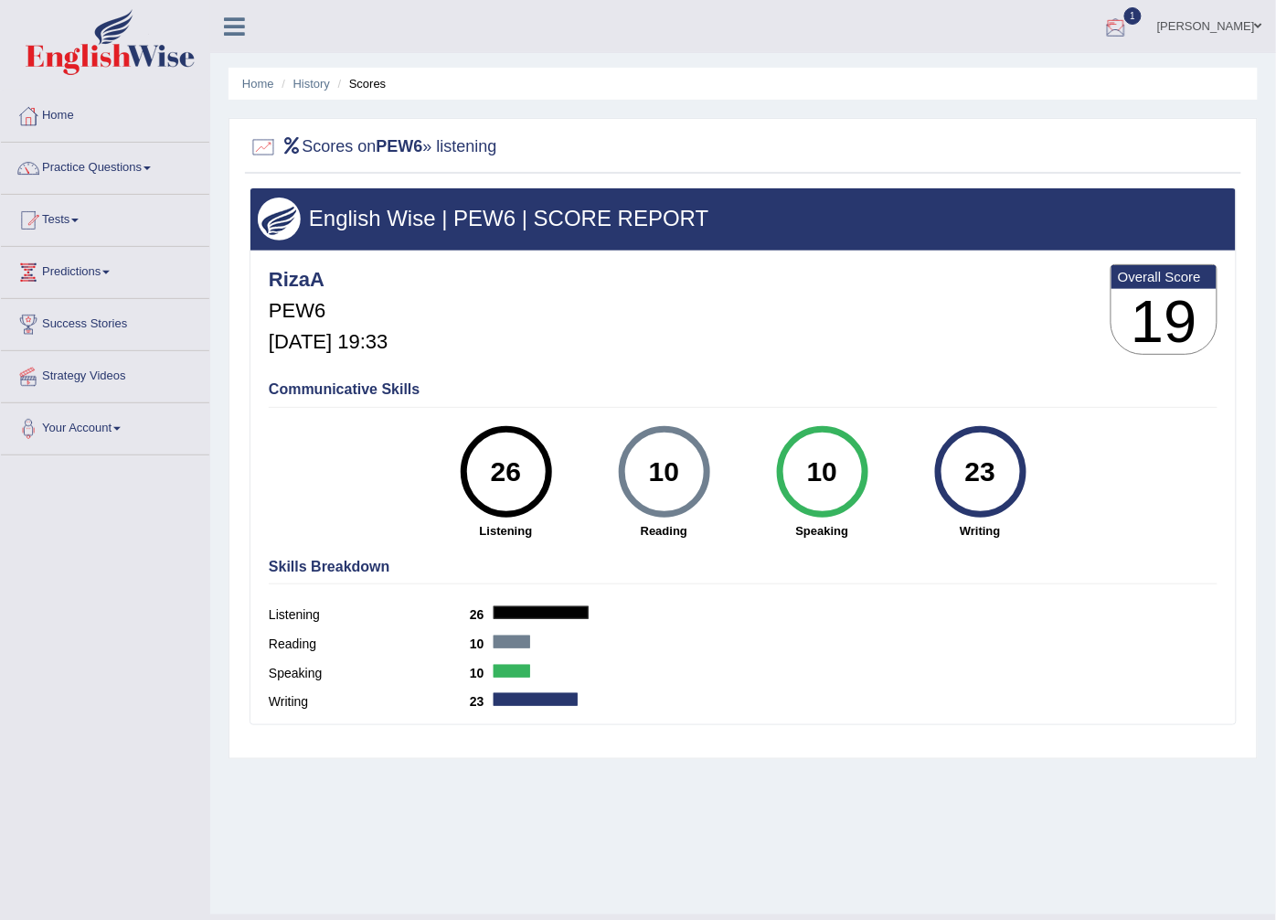
click at [1130, 27] on div at bounding box center [1116, 27] width 27 height 27
click at [1130, 26] on div at bounding box center [1116, 27] width 27 height 27
click at [1130, 28] on div at bounding box center [1116, 27] width 27 height 27
click at [1040, 130] on strong "See All Alerts" at bounding box center [1000, 130] width 81 height 15
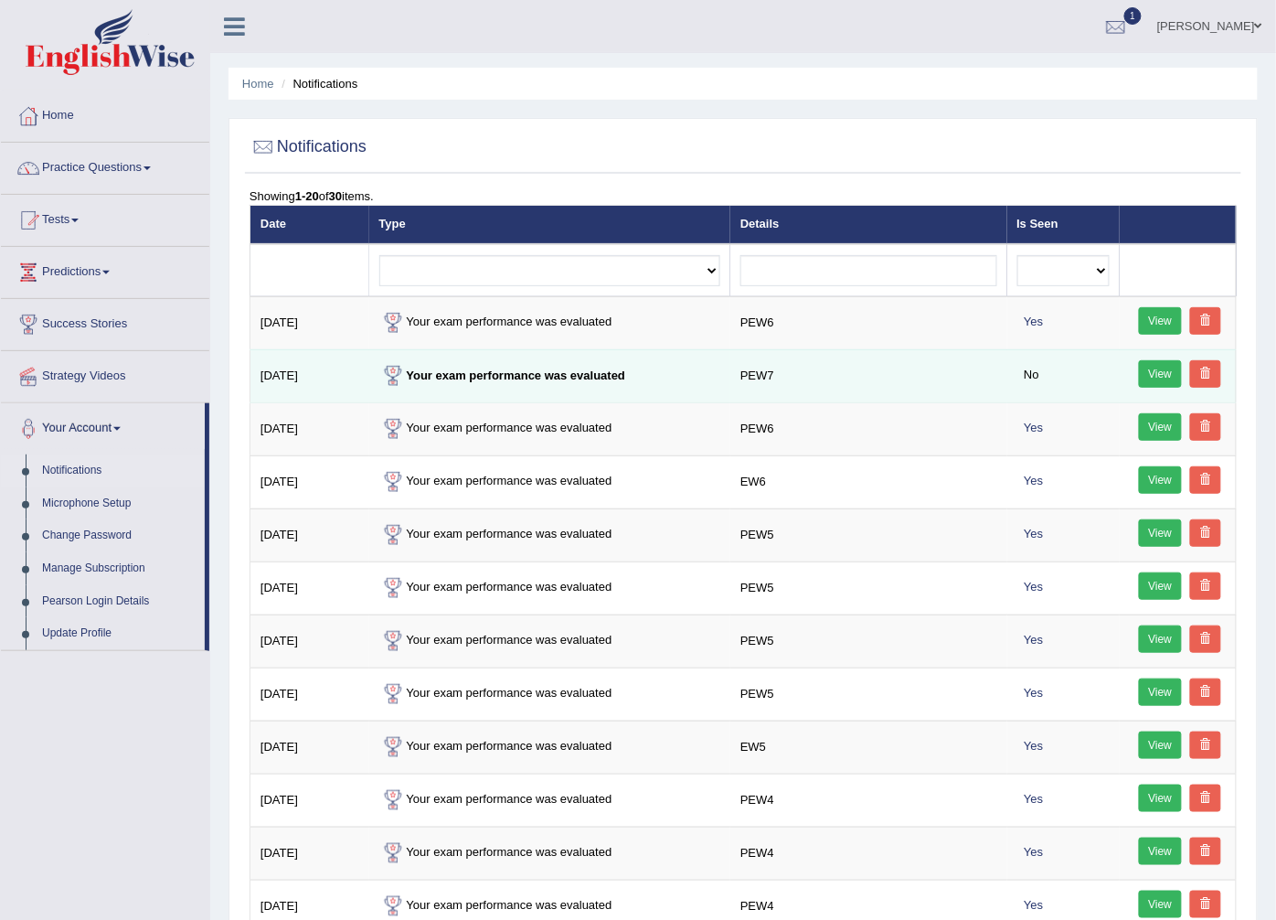
click at [1146, 379] on link "View" at bounding box center [1161, 373] width 44 height 27
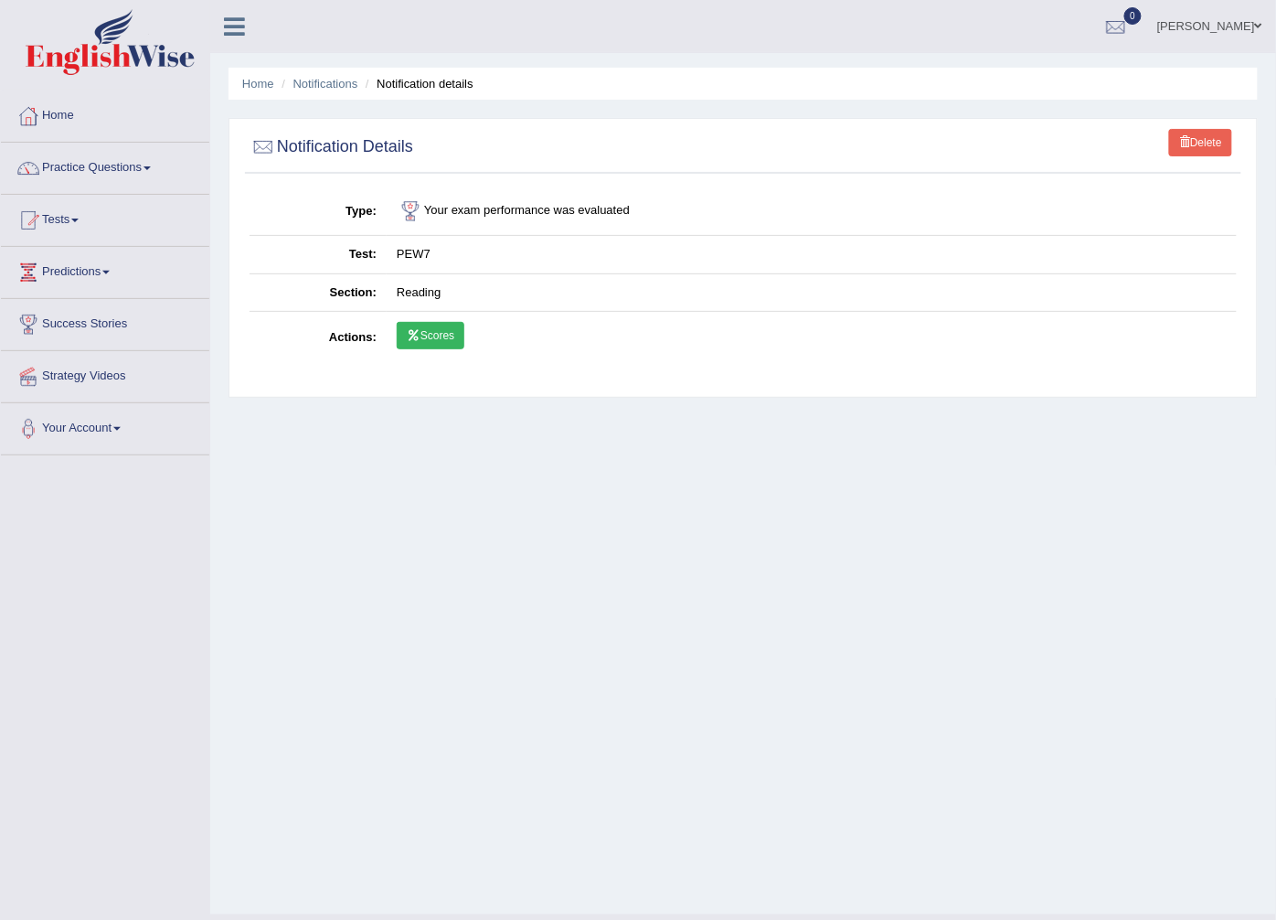
click at [432, 330] on link "Scores" at bounding box center [431, 335] width 68 height 27
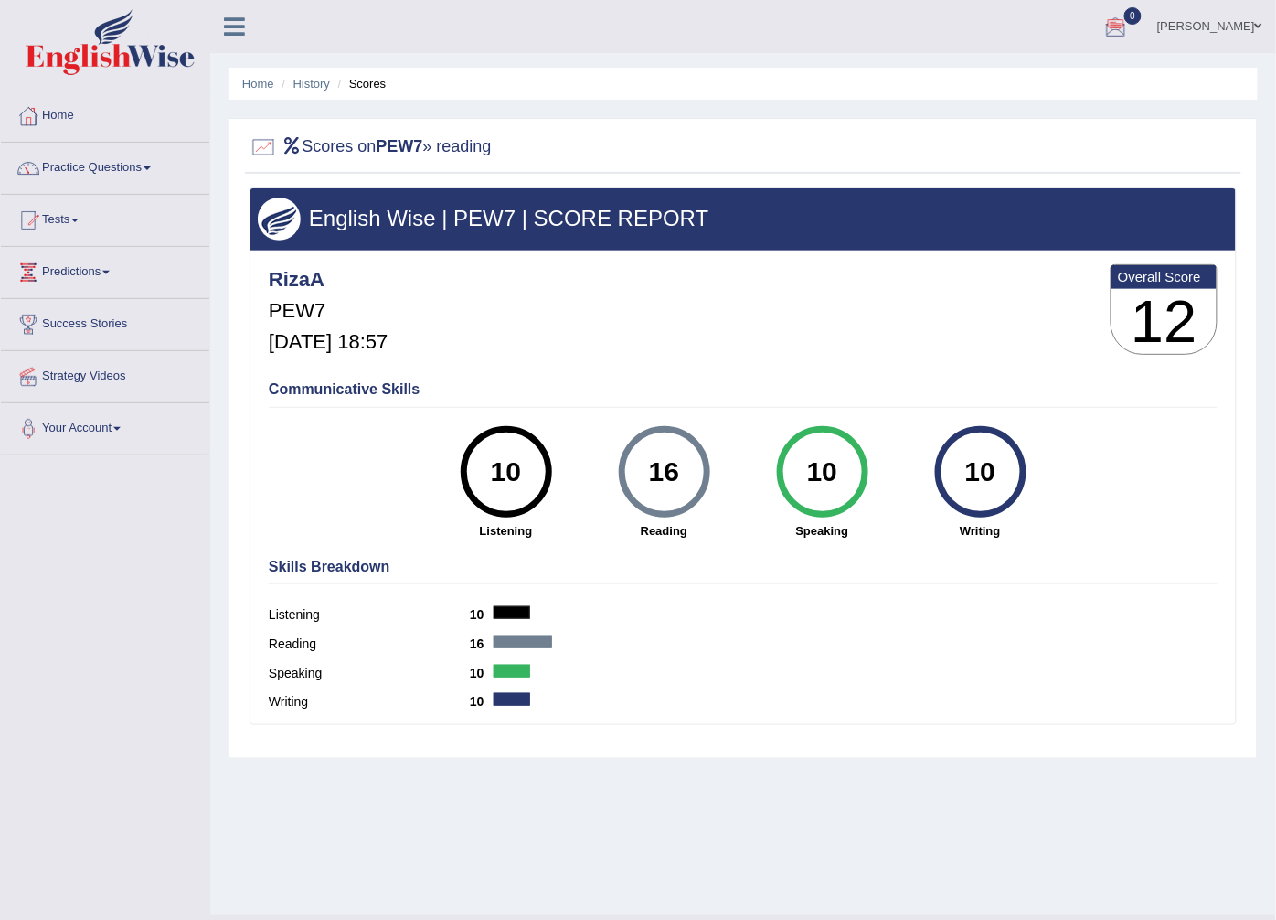
click at [1210, 24] on link "[PERSON_NAME]" at bounding box center [1210, 24] width 133 height 48
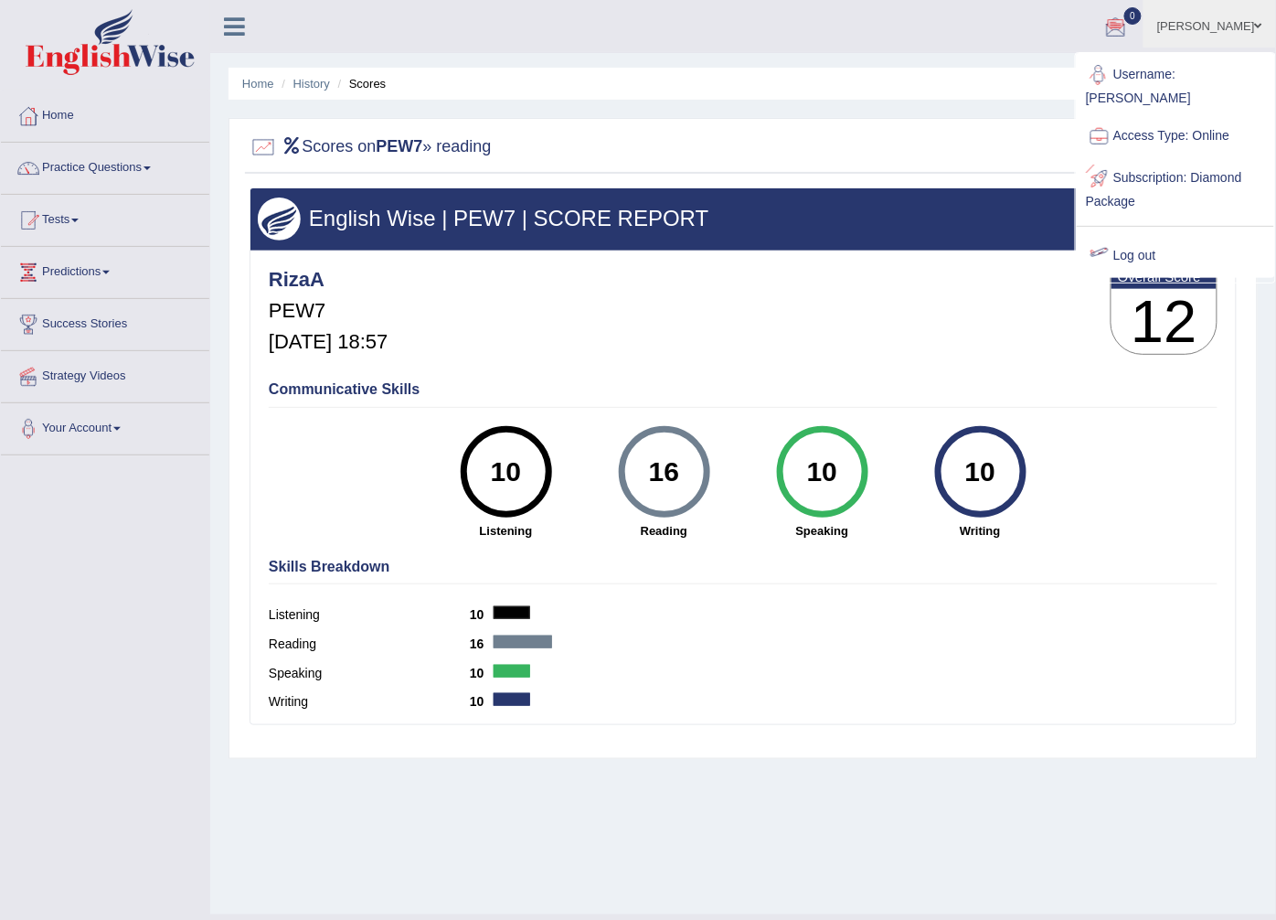
click at [1124, 236] on link "Log out" at bounding box center [1175, 256] width 197 height 42
